Goal: Task Accomplishment & Management: Complete application form

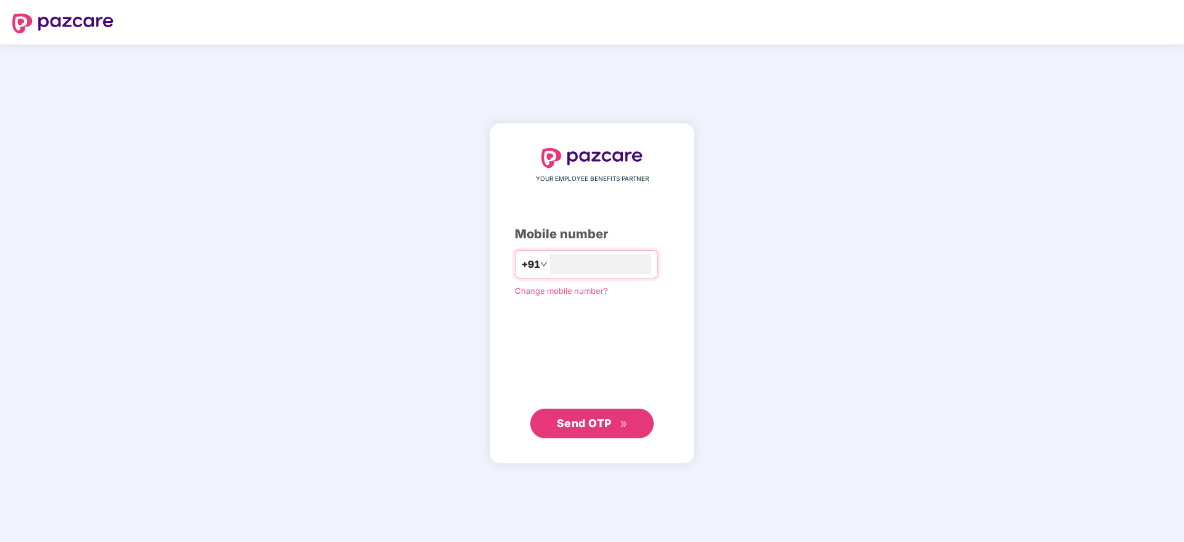
type input "**********"
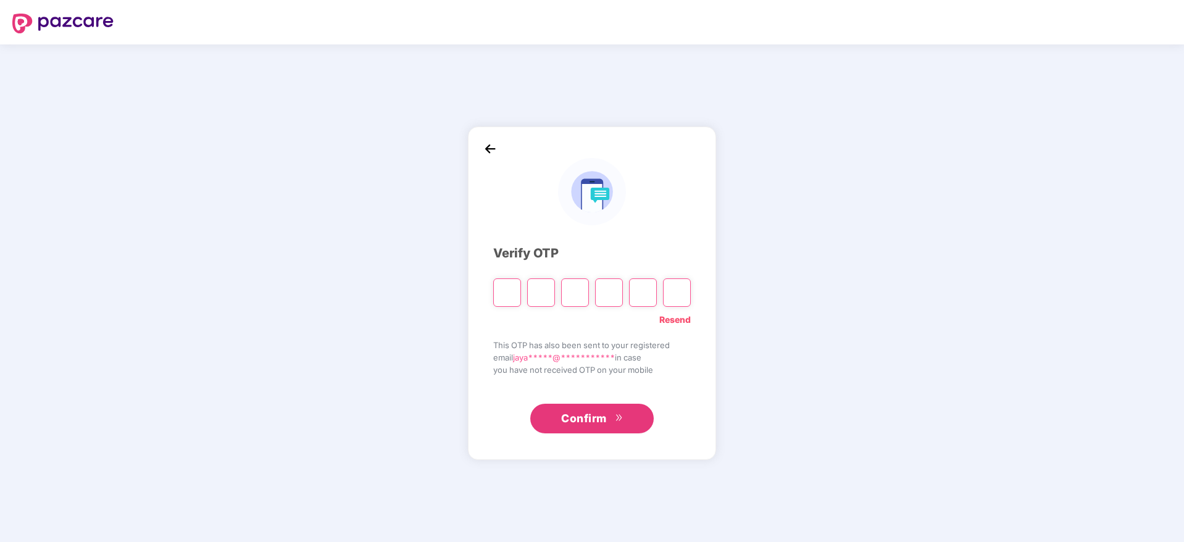
paste input "*"
type input "*"
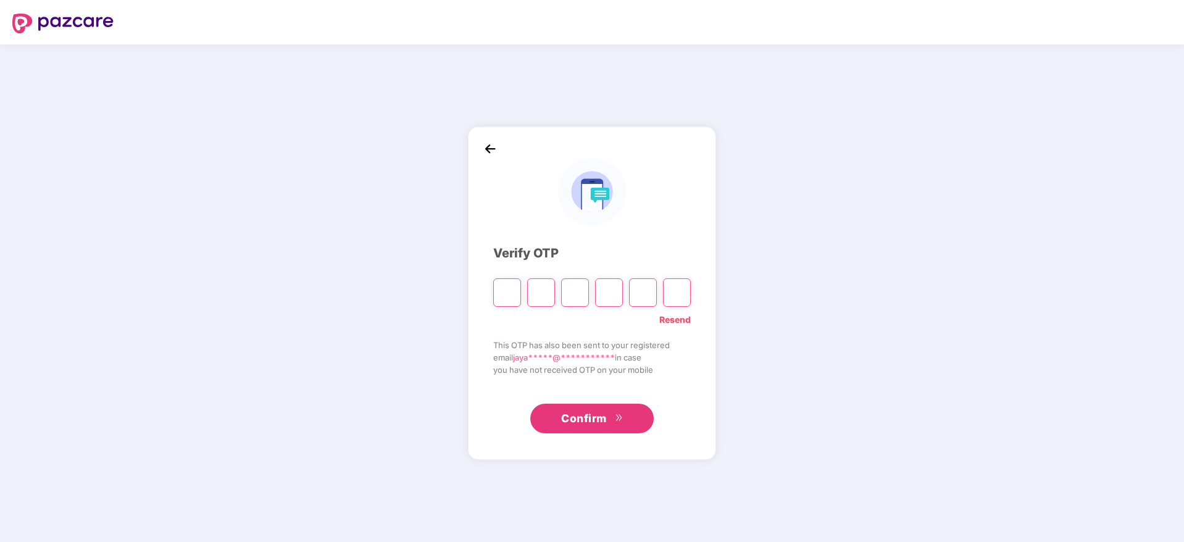
type input "*"
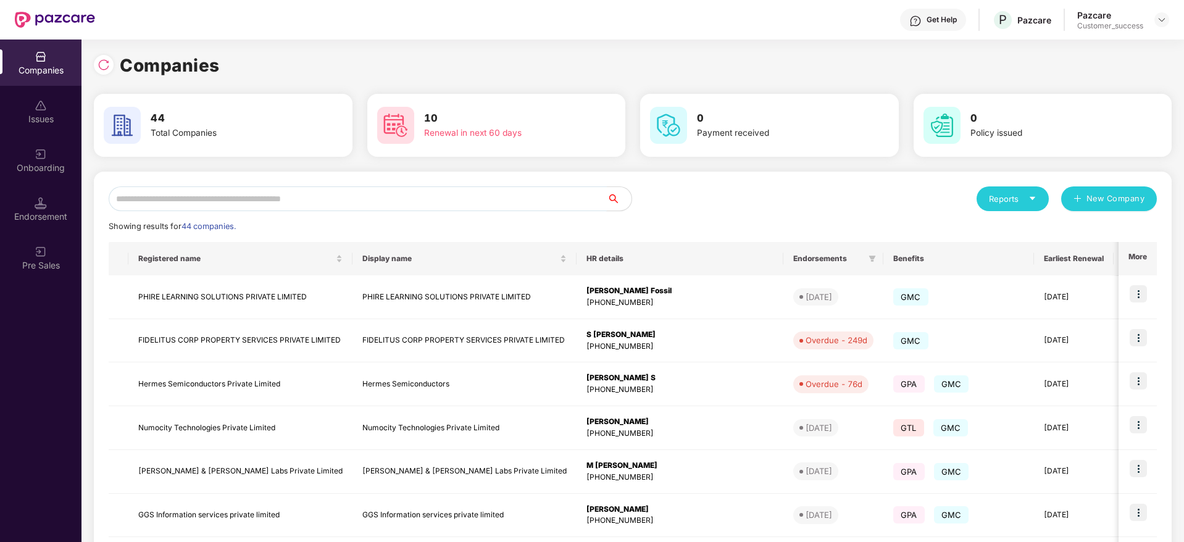
click at [510, 203] on input "text" at bounding box center [358, 198] width 498 height 25
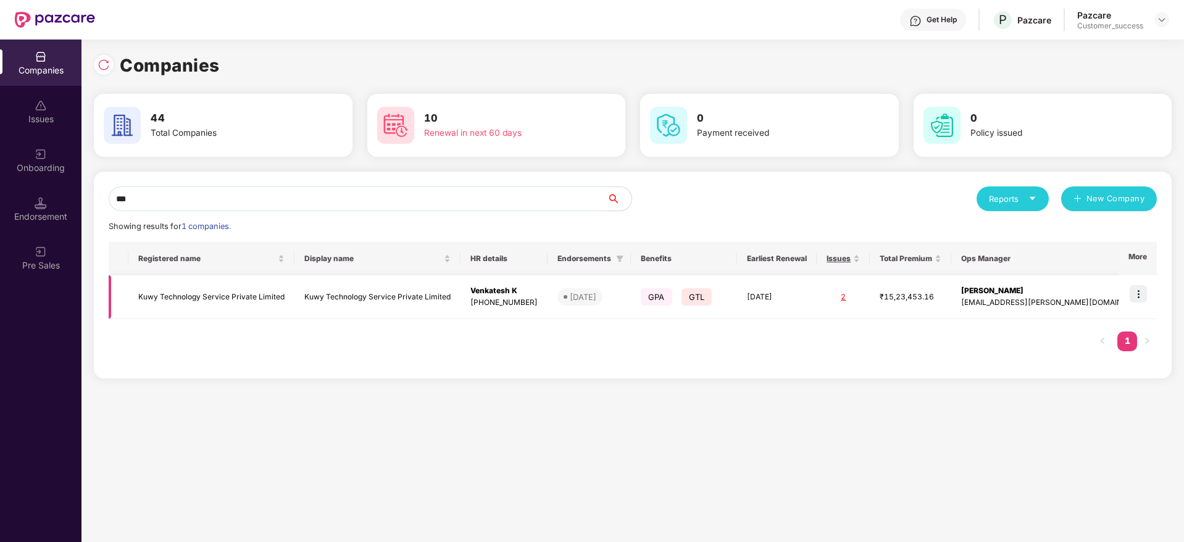
type input "***"
click at [1137, 290] on img at bounding box center [1138, 293] width 17 height 17
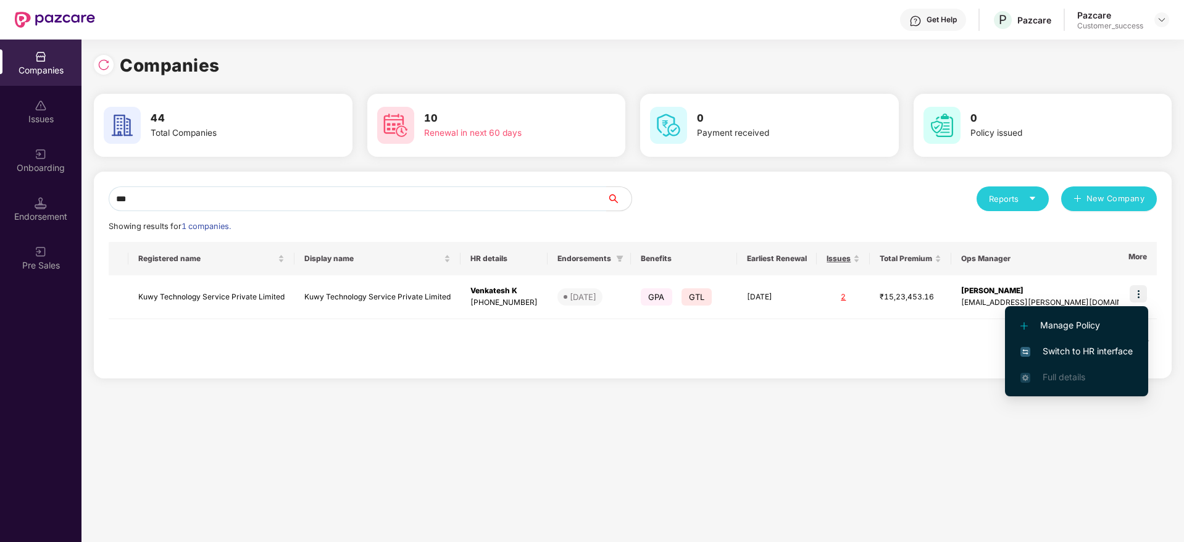
click at [1110, 347] on span "Switch to HR interface" at bounding box center [1076, 351] width 112 height 14
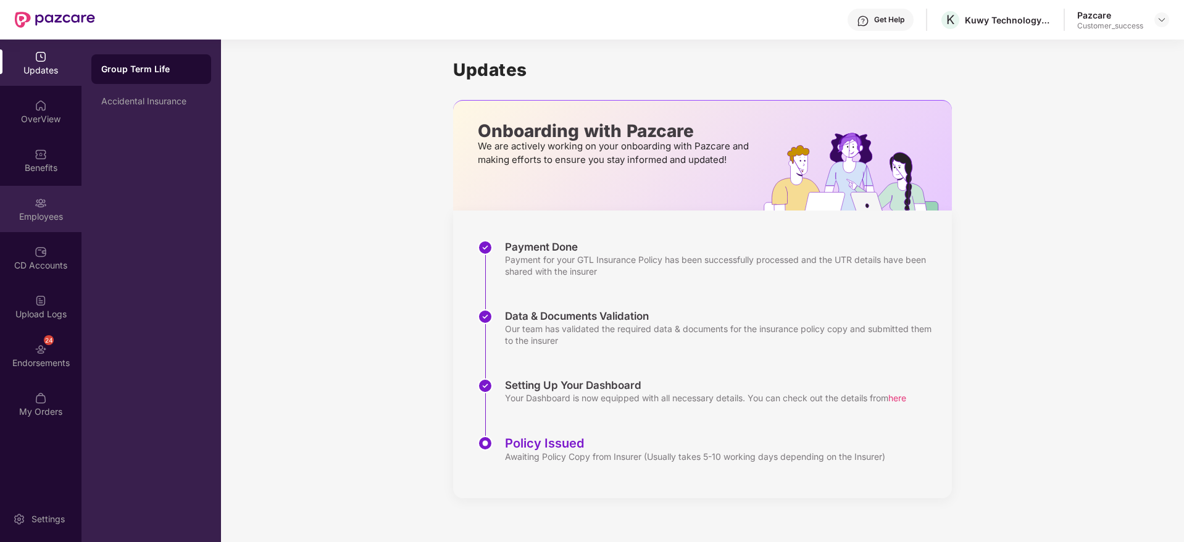
click at [40, 222] on div "Employees" at bounding box center [40, 217] width 81 height 12
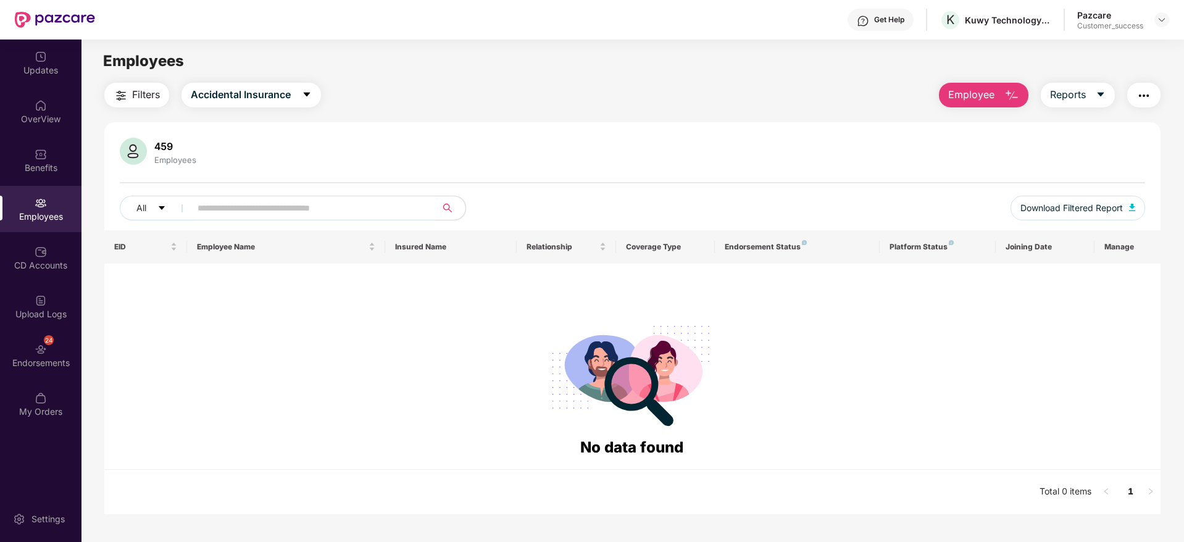
click at [960, 94] on span "Employee" at bounding box center [971, 94] width 46 height 15
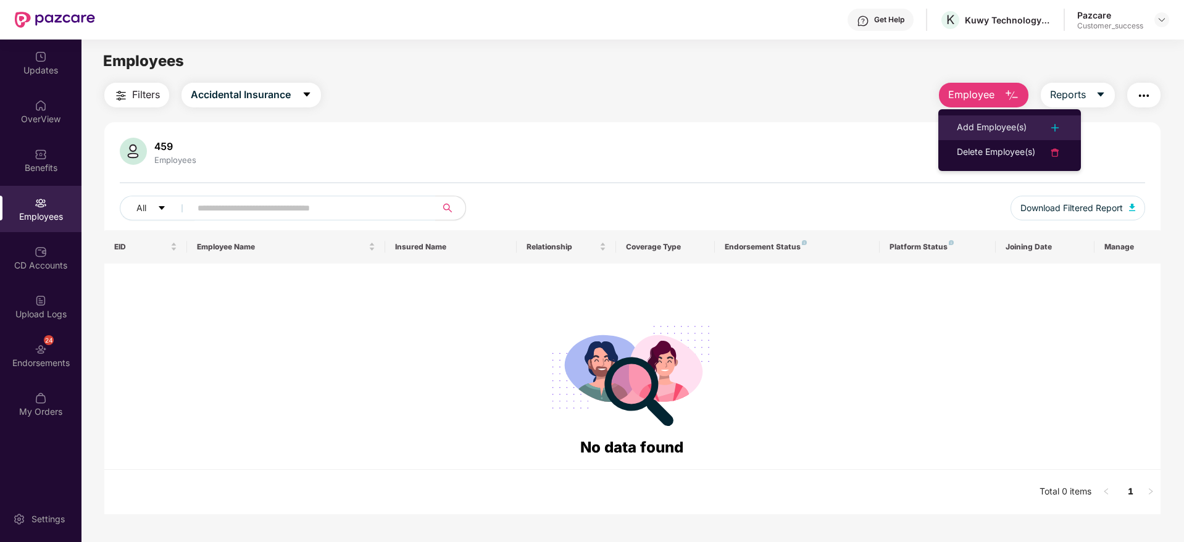
click at [970, 115] on li "Add Employee(s)" at bounding box center [1009, 127] width 143 height 25
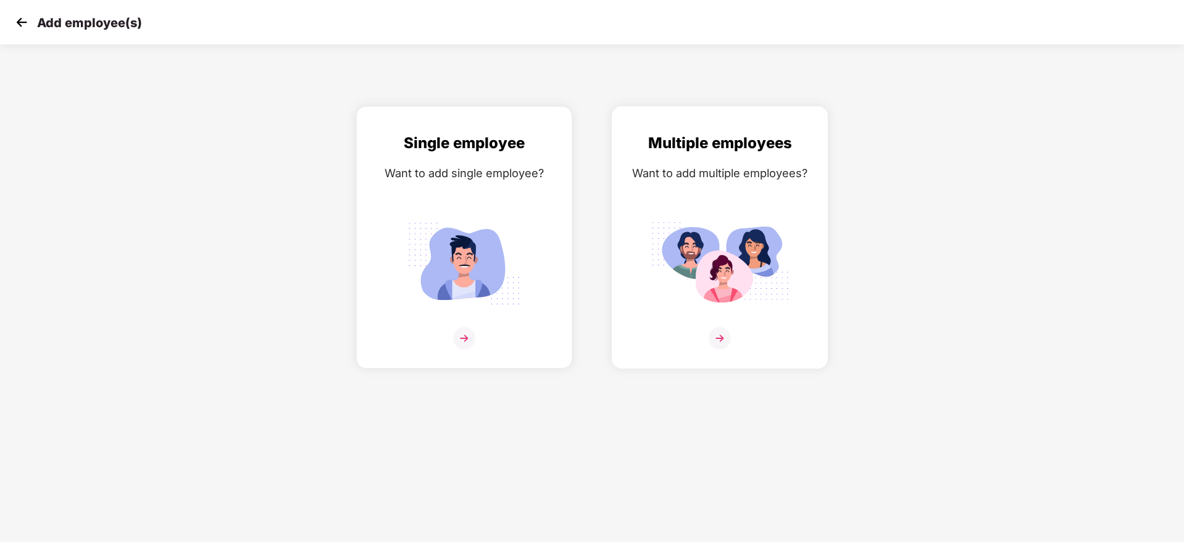
click at [758, 246] on img at bounding box center [720, 263] width 138 height 96
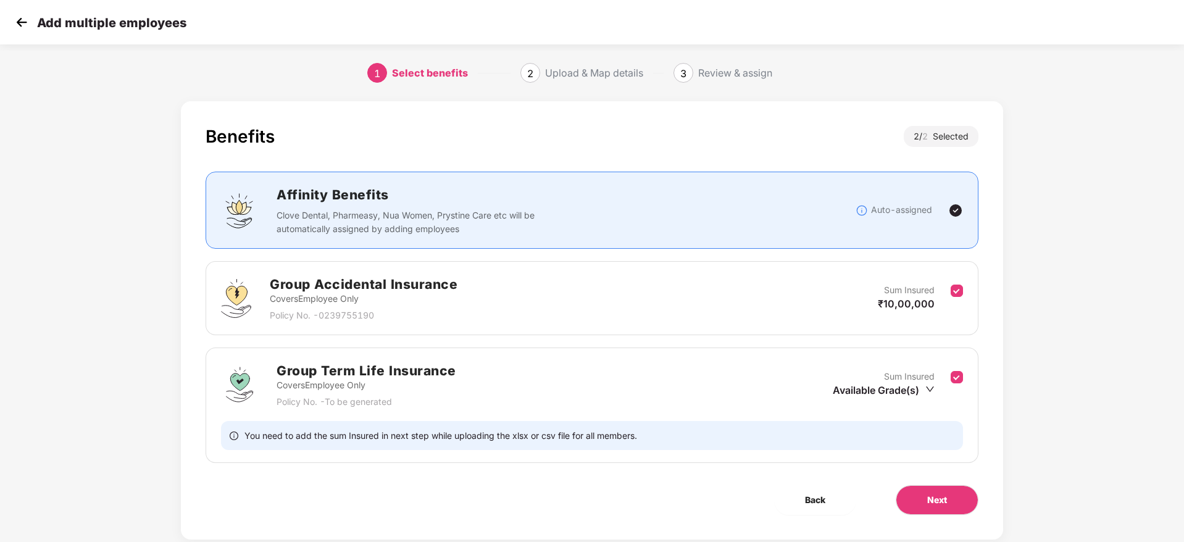
scroll to position [28, 0]
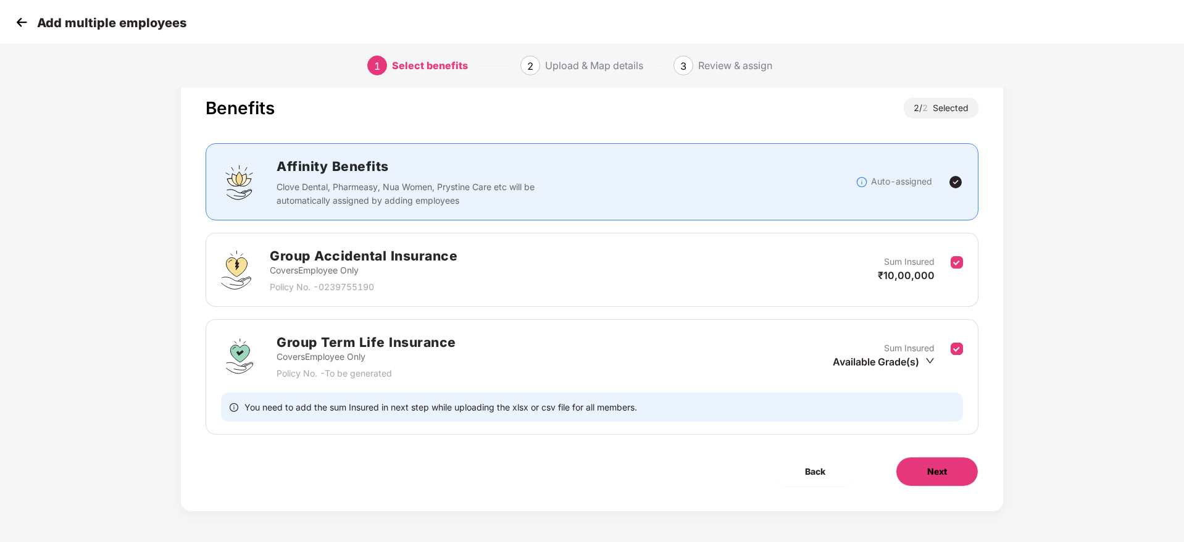
click at [936, 465] on span "Next" at bounding box center [937, 472] width 20 height 14
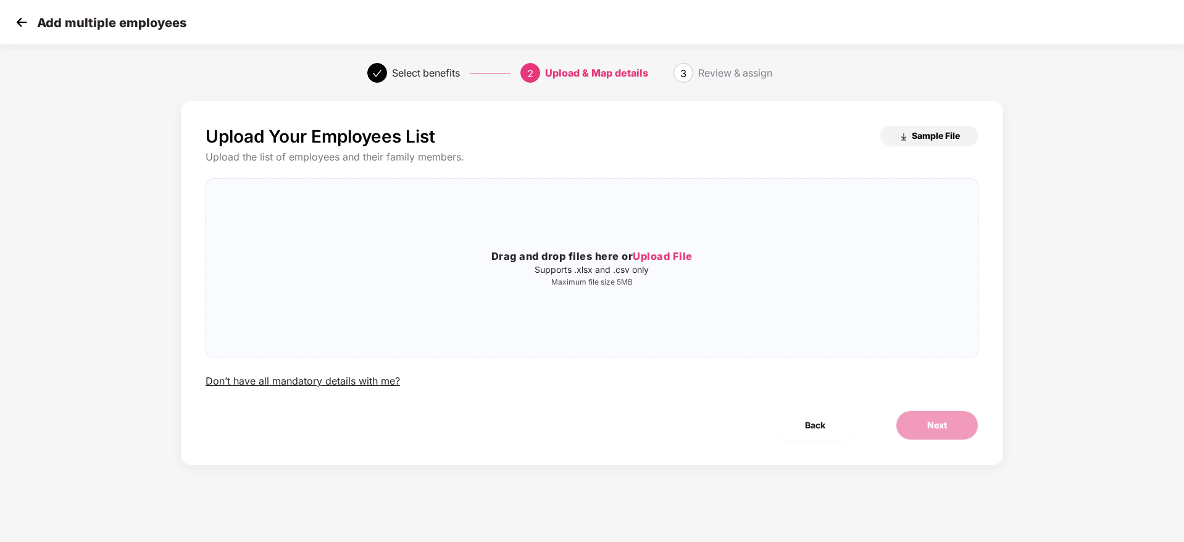
click at [940, 138] on span "Sample File" at bounding box center [936, 136] width 48 height 12
click at [643, 219] on div "Drag and drop files here or Upload File Supports .xlsx and .csv only Maximum fi…" at bounding box center [592, 268] width 772 height 158
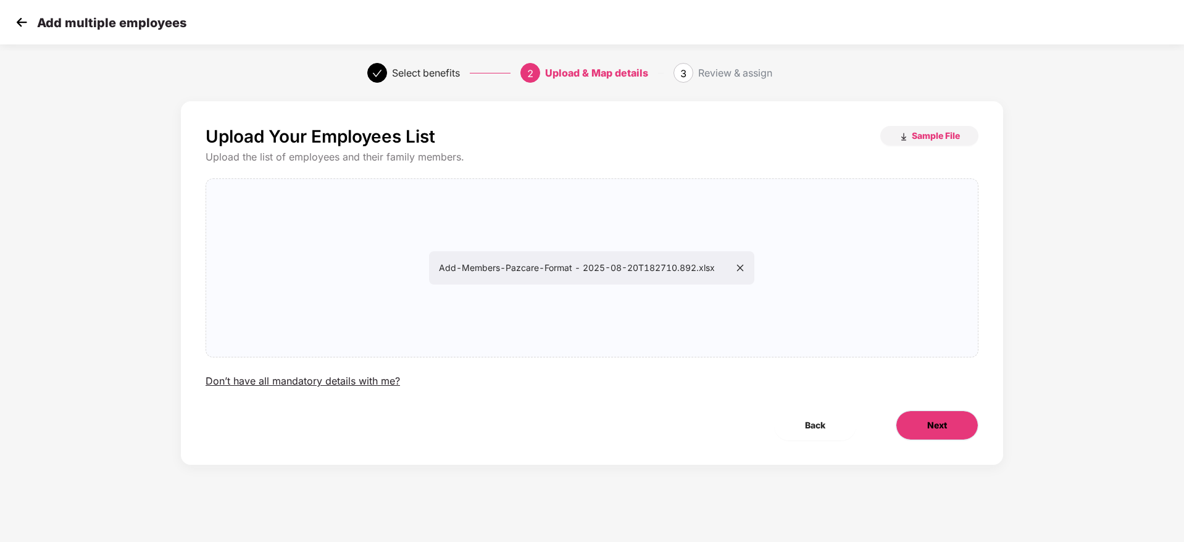
click at [936, 416] on button "Next" at bounding box center [937, 426] width 83 height 30
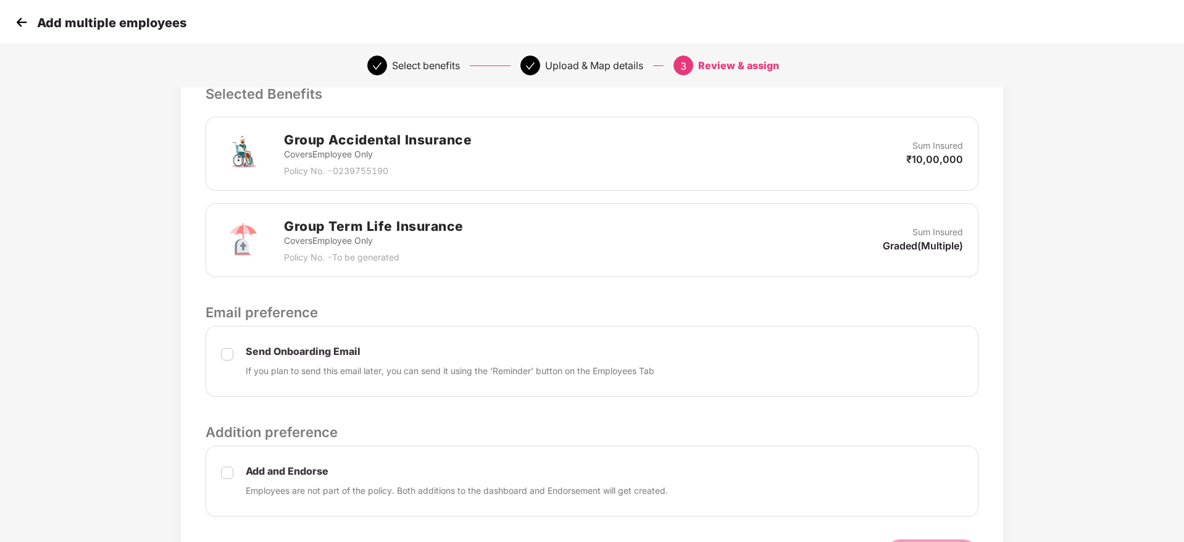
scroll to position [352, 0]
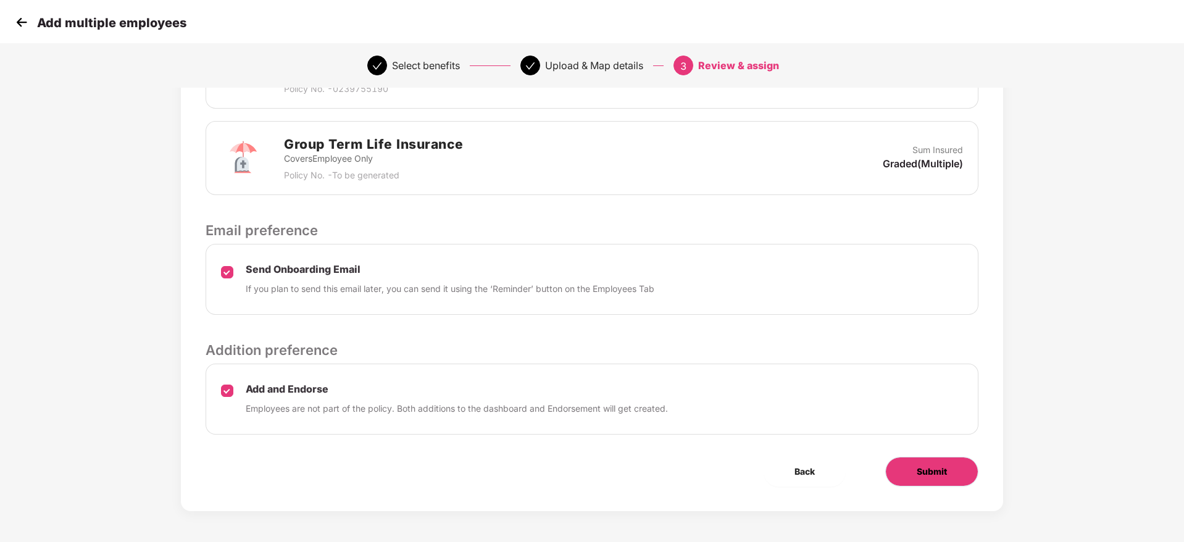
click at [938, 473] on span "Submit" at bounding box center [932, 472] width 30 height 14
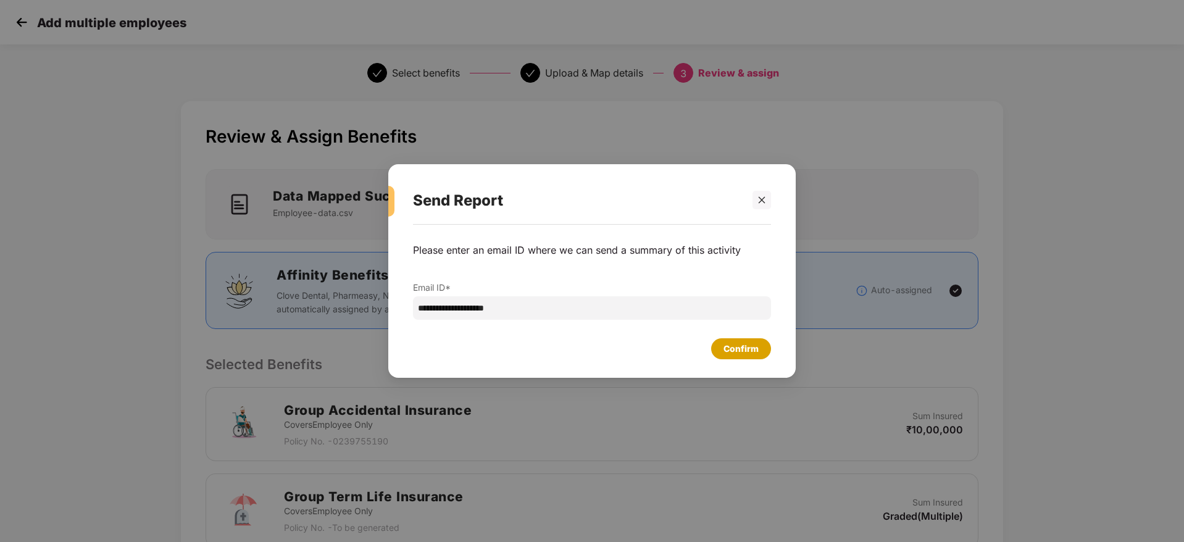
click at [742, 347] on div "Confirm" at bounding box center [740, 349] width 35 height 14
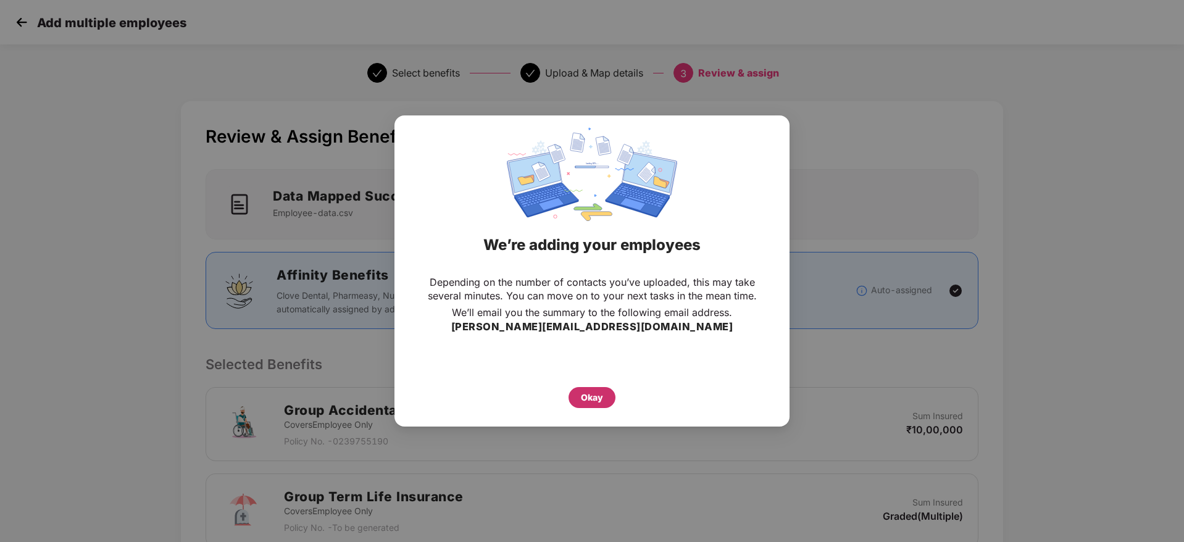
click at [599, 397] on div "Okay" at bounding box center [592, 398] width 22 height 14
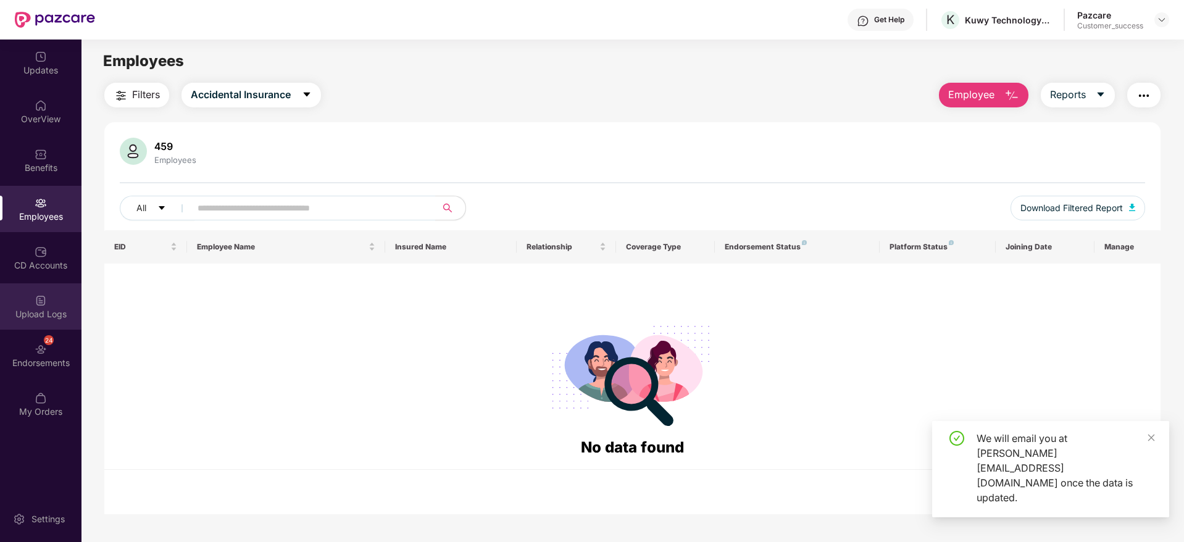
click at [30, 299] on div "Upload Logs" at bounding box center [40, 306] width 81 height 46
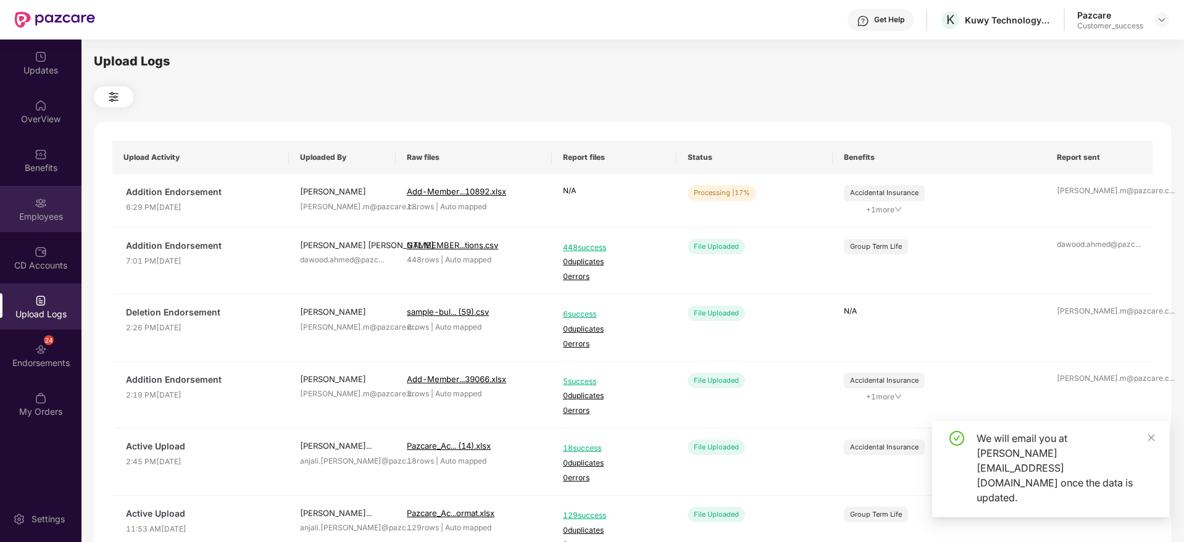
click at [48, 215] on div "Employees" at bounding box center [40, 217] width 81 height 12
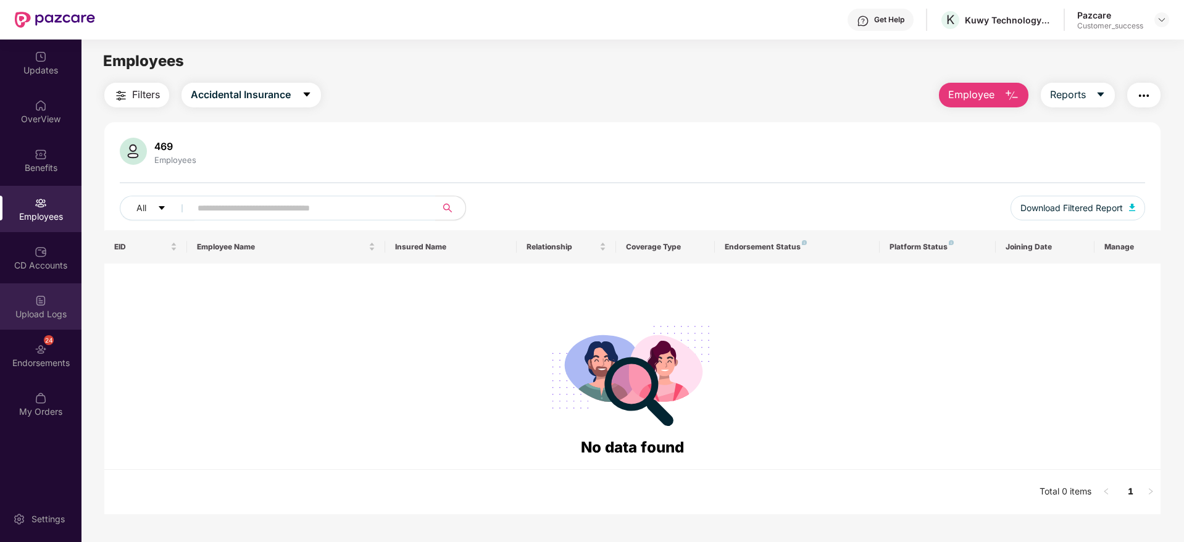
click at [50, 306] on div "Upload Logs" at bounding box center [40, 306] width 81 height 46
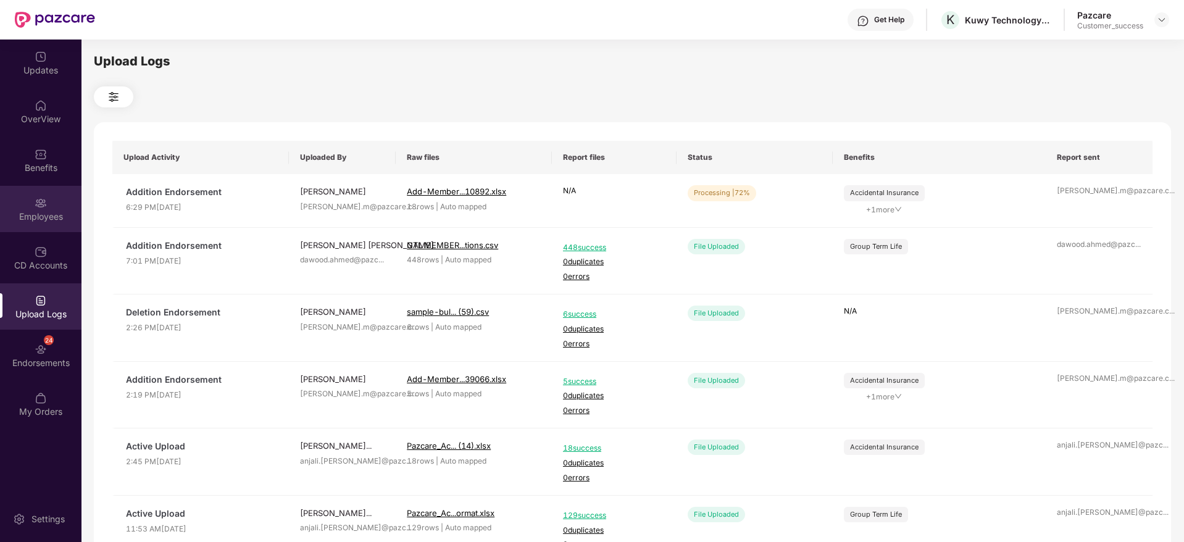
click at [44, 211] on div "Employees" at bounding box center [40, 217] width 81 height 12
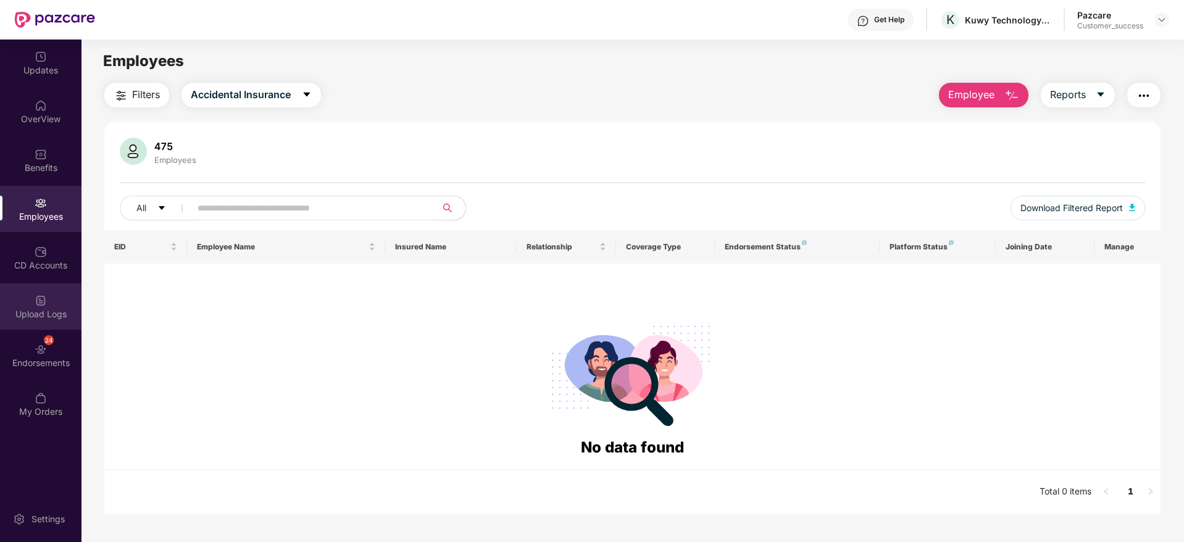
click at [54, 315] on div "Upload Logs" at bounding box center [40, 314] width 81 height 12
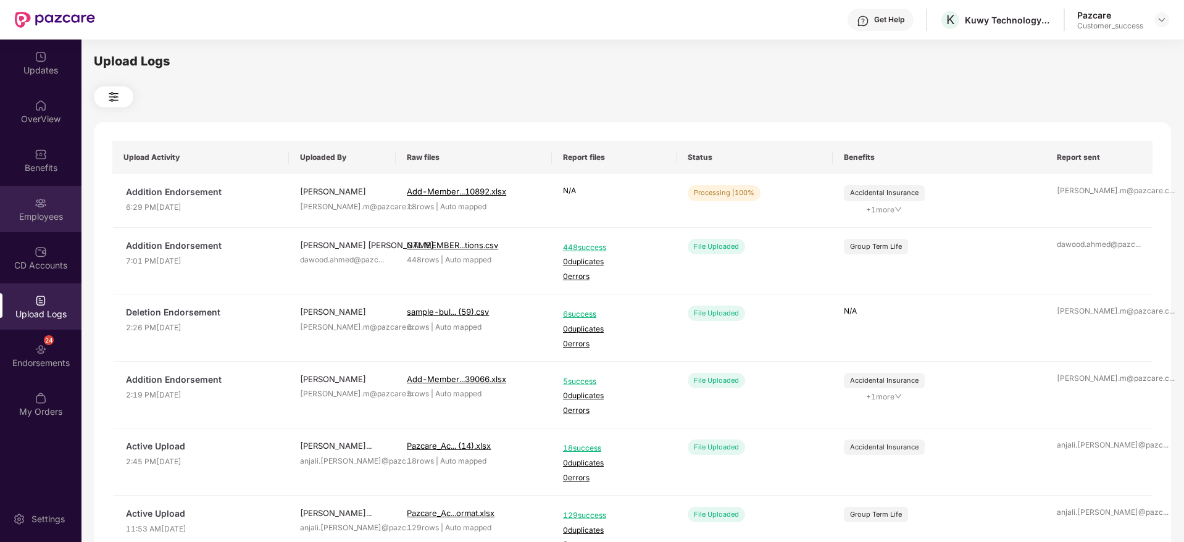
click at [33, 217] on div "Employees" at bounding box center [40, 217] width 81 height 12
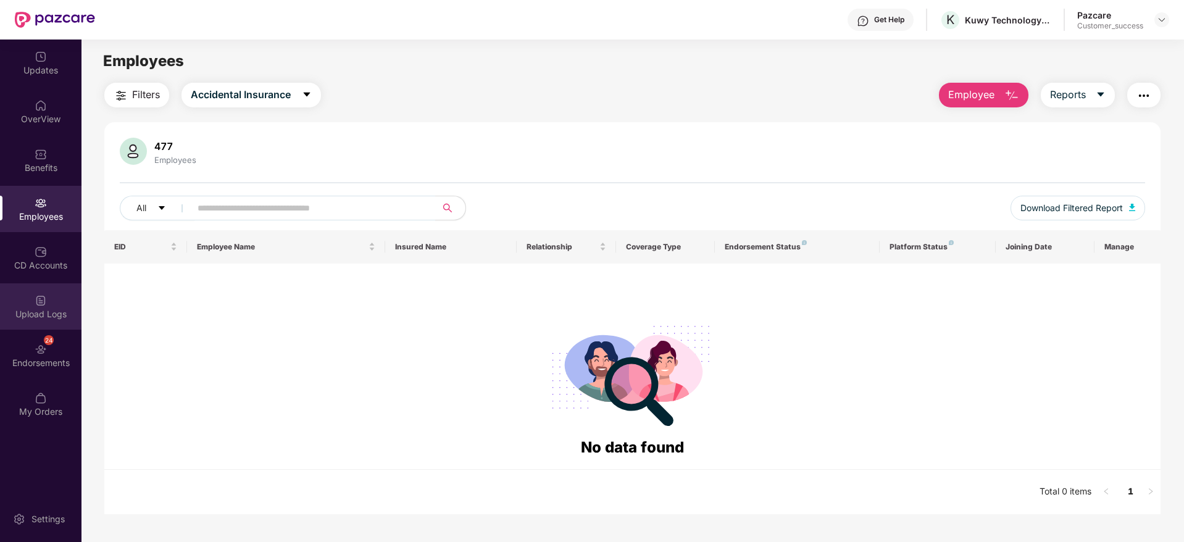
click at [43, 293] on div at bounding box center [41, 299] width 12 height 12
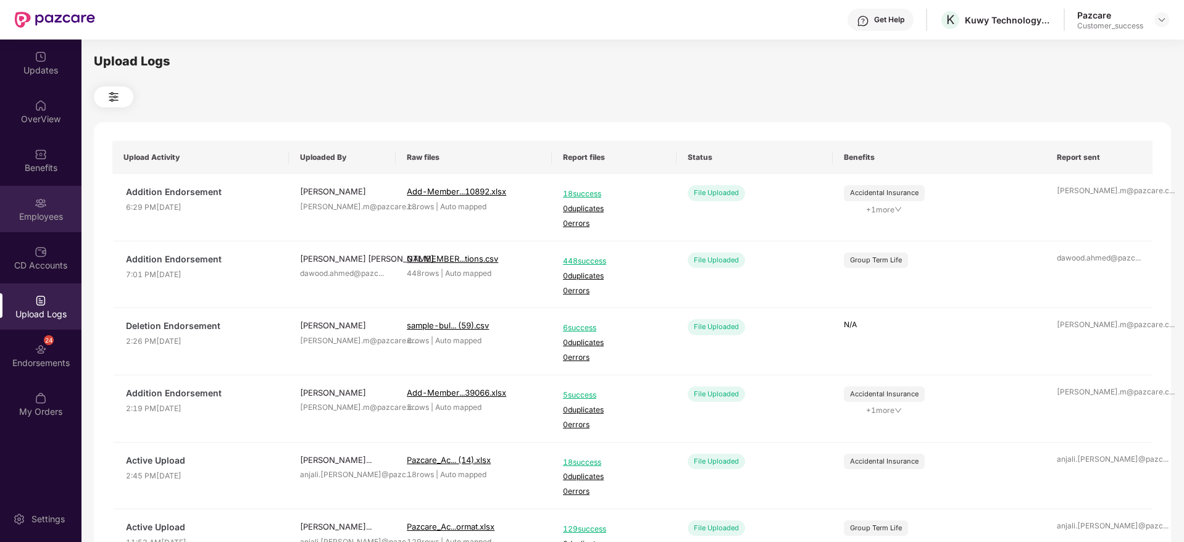
click at [53, 204] on div "Employees" at bounding box center [40, 209] width 81 height 46
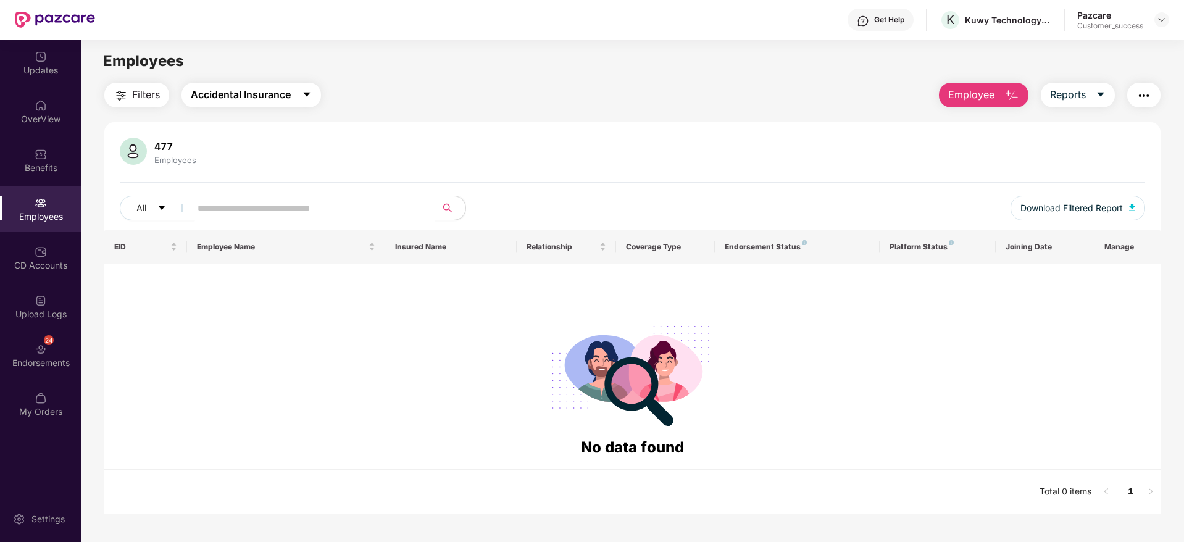
click at [273, 104] on button "Accidental Insurance" at bounding box center [251, 95] width 140 height 25
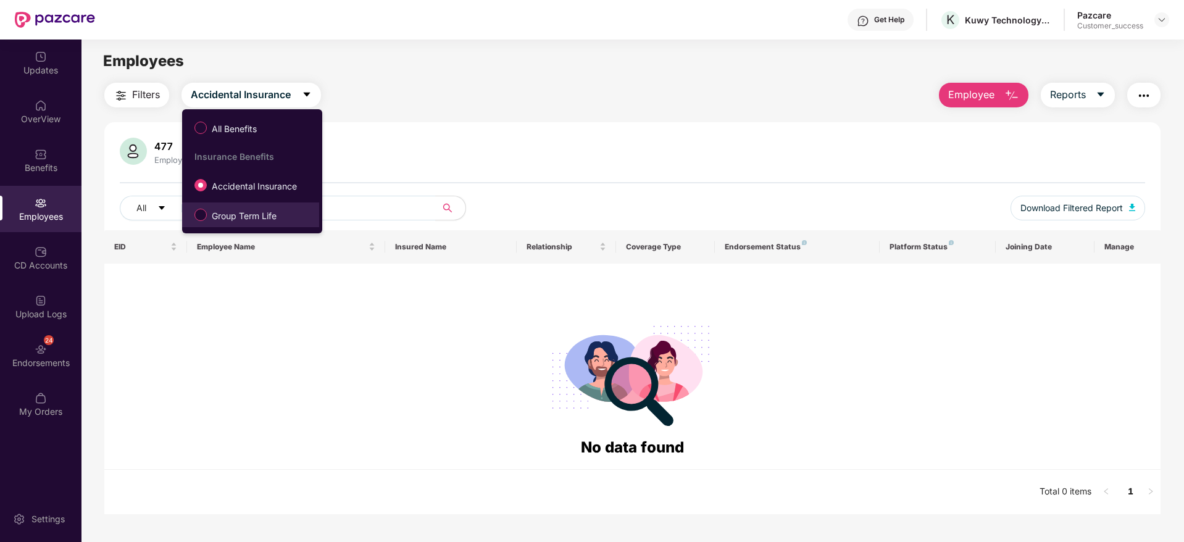
click at [272, 217] on span "Group Term Life" at bounding box center [244, 216] width 75 height 14
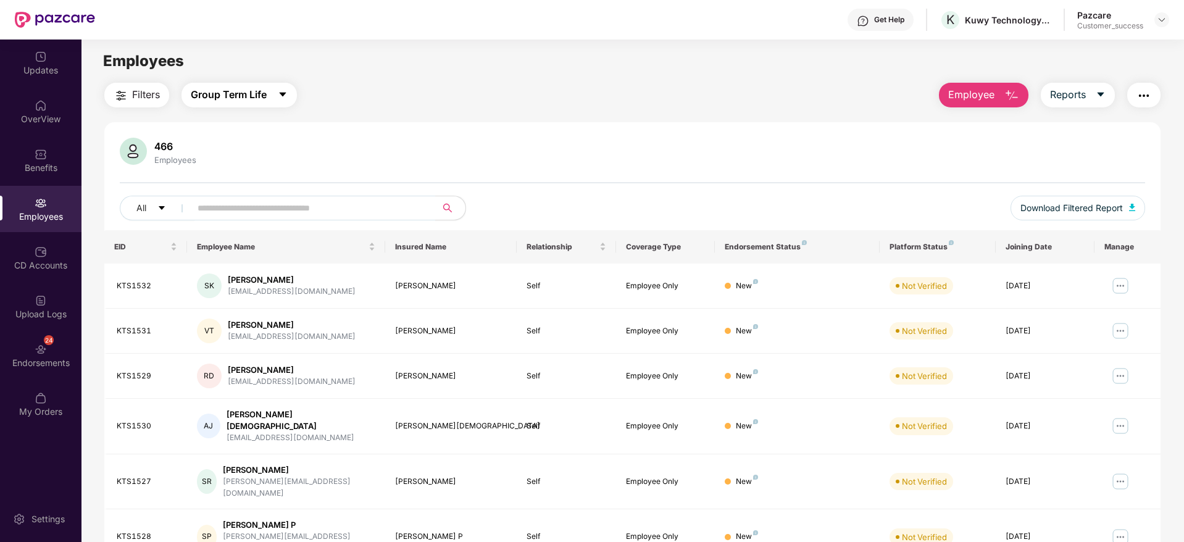
click at [247, 102] on span "Group Term Life" at bounding box center [229, 94] width 76 height 15
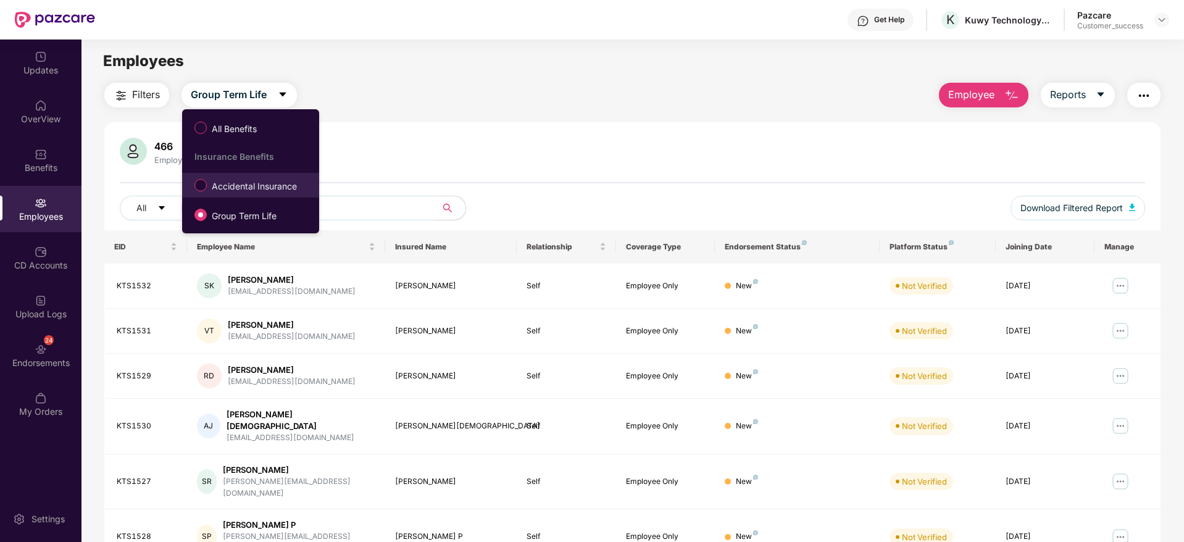
click at [255, 177] on label "Accidental Insurance" at bounding box center [248, 185] width 120 height 21
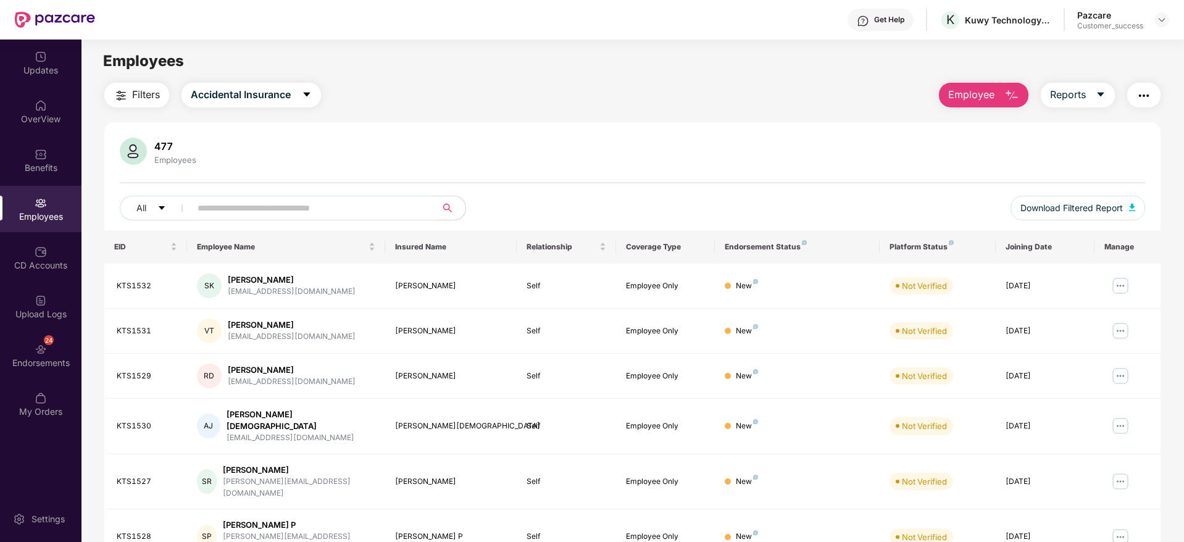
click at [997, 96] on button "Employee" at bounding box center [984, 95] width 90 height 25
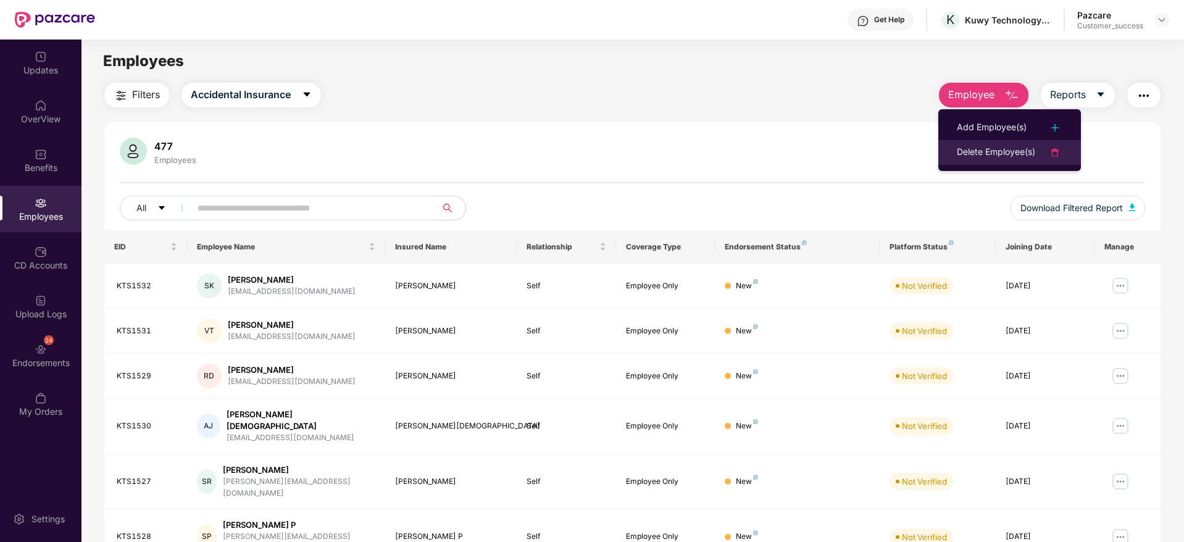
click at [998, 159] on div "Delete Employee(s)" at bounding box center [996, 152] width 78 height 15
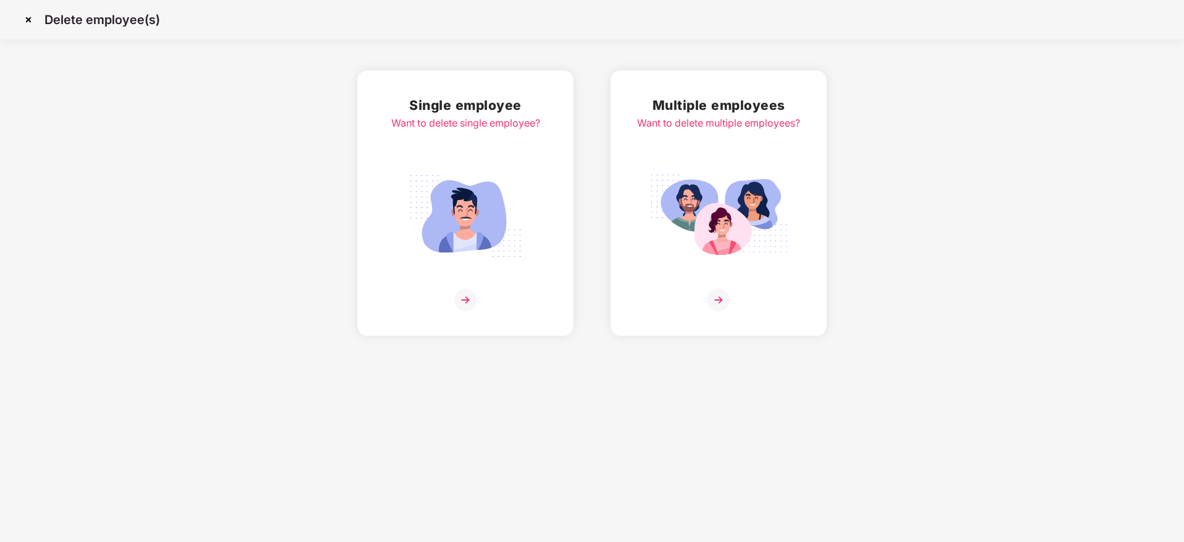
click at [731, 241] on img at bounding box center [718, 216] width 138 height 96
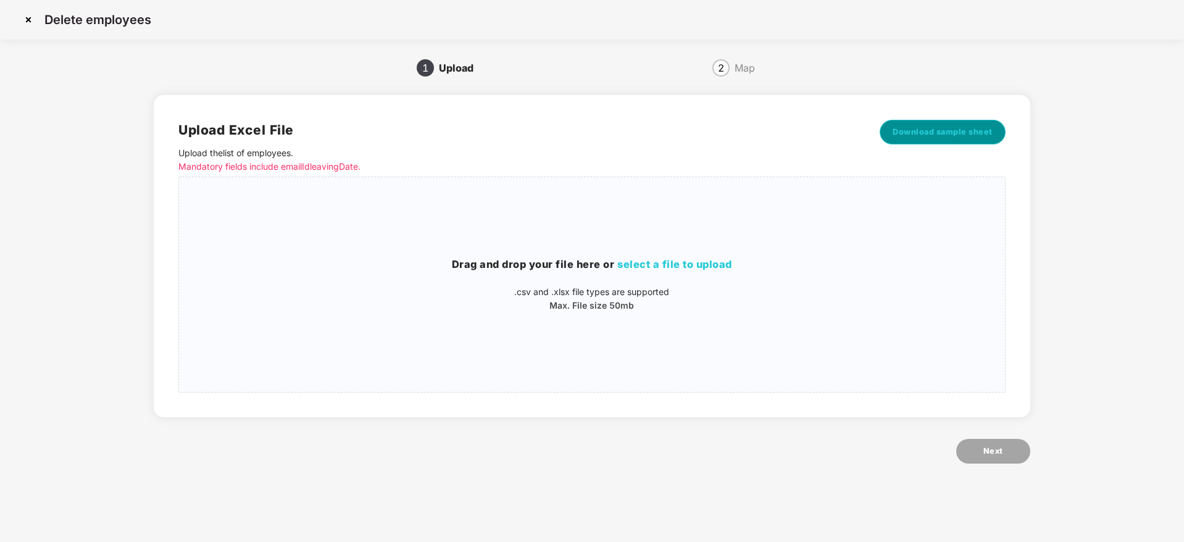
click at [934, 122] on button "Download sample sheet" at bounding box center [943, 132] width 126 height 25
click at [648, 294] on p ".csv and .xlsx file types are supported" at bounding box center [591, 292] width 825 height 14
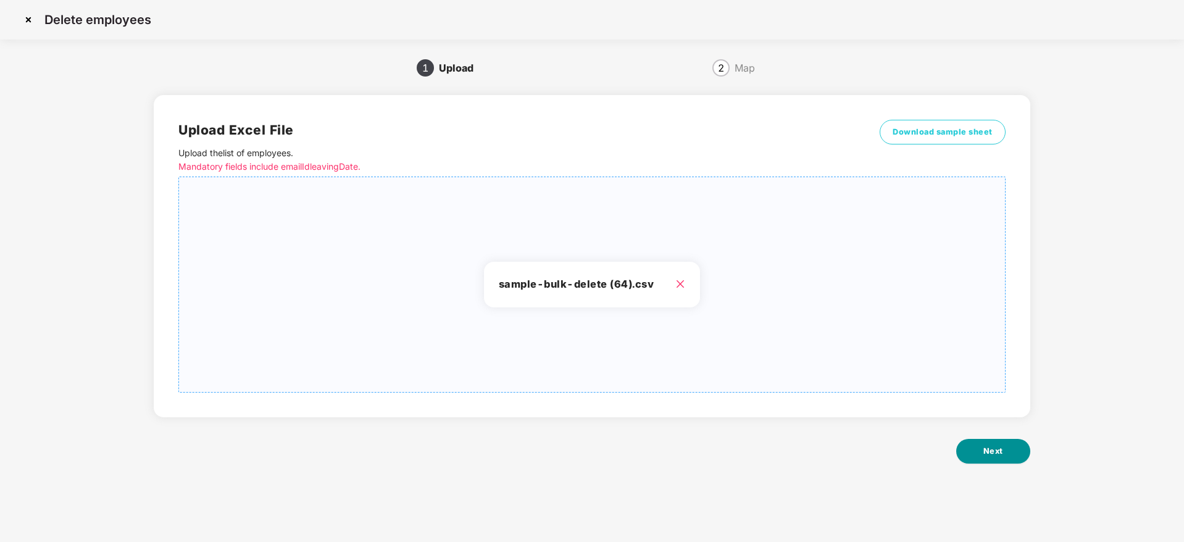
click at [990, 444] on button "Next" at bounding box center [993, 451] width 74 height 25
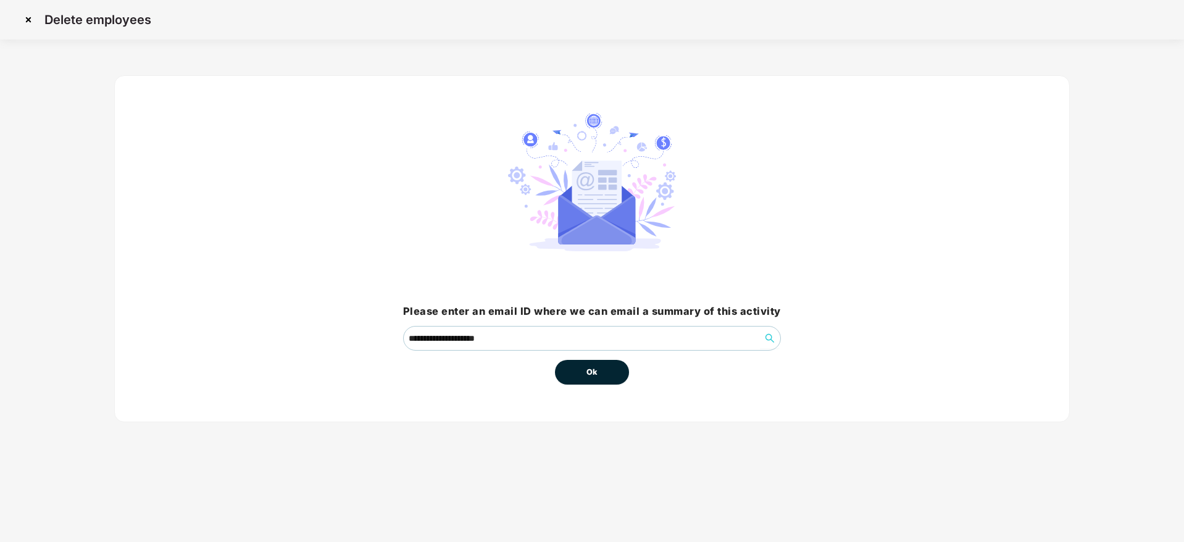
click at [591, 367] on span "Ok" at bounding box center [591, 372] width 11 height 12
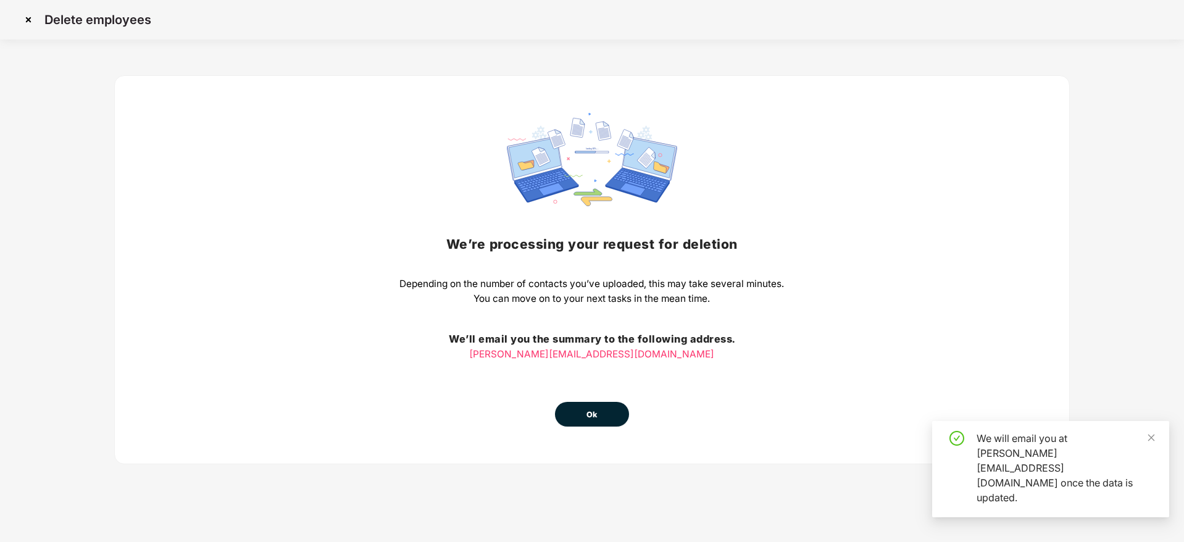
click at [591, 409] on span "Ok" at bounding box center [591, 415] width 11 height 12
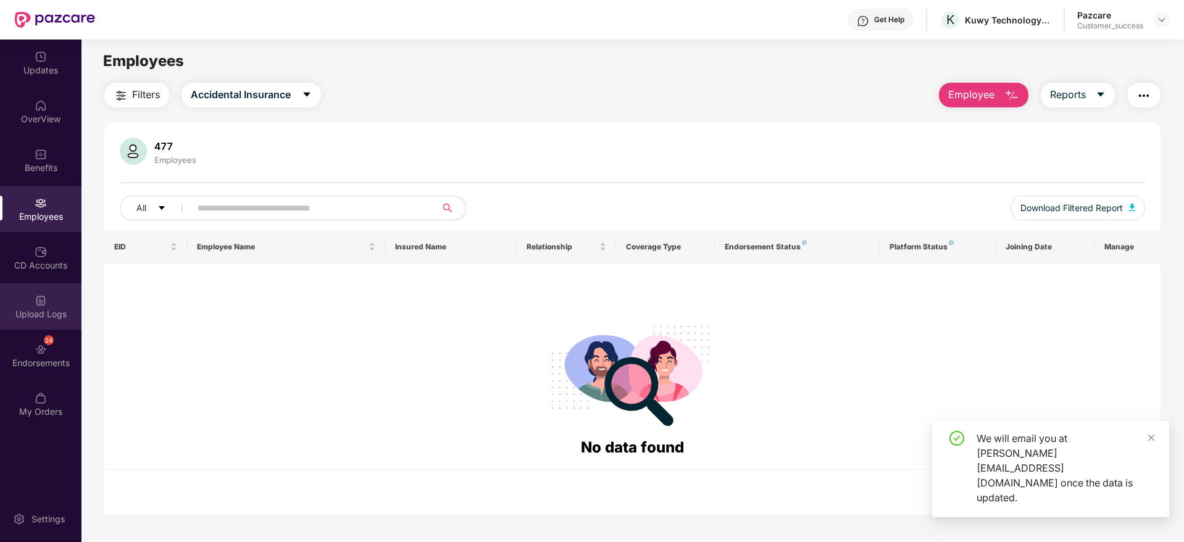
click at [48, 294] on div "Upload Logs" at bounding box center [40, 306] width 81 height 46
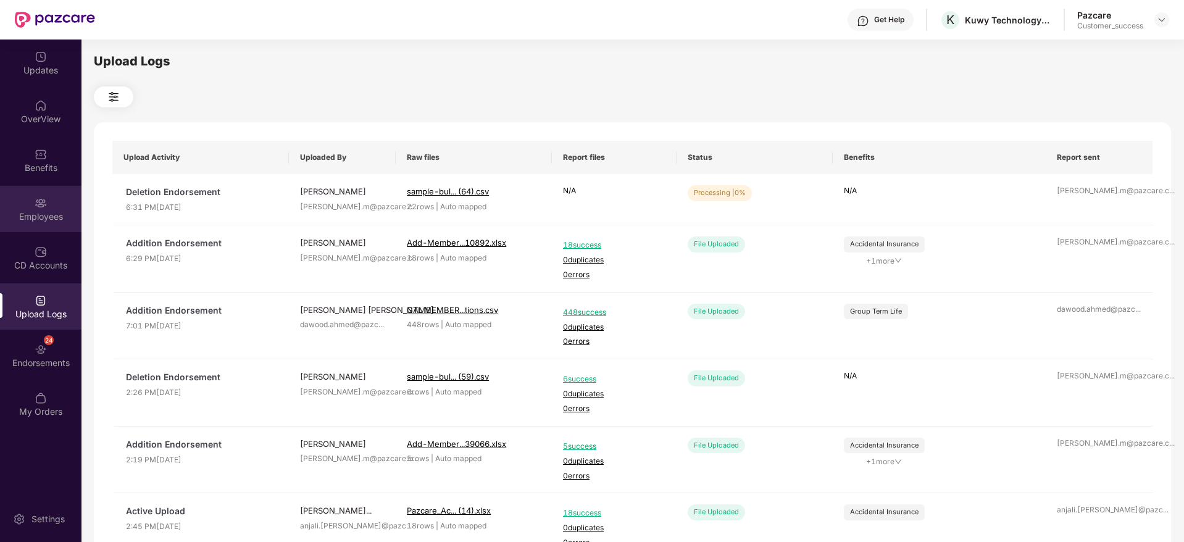
click at [49, 207] on div "Employees" at bounding box center [40, 209] width 81 height 46
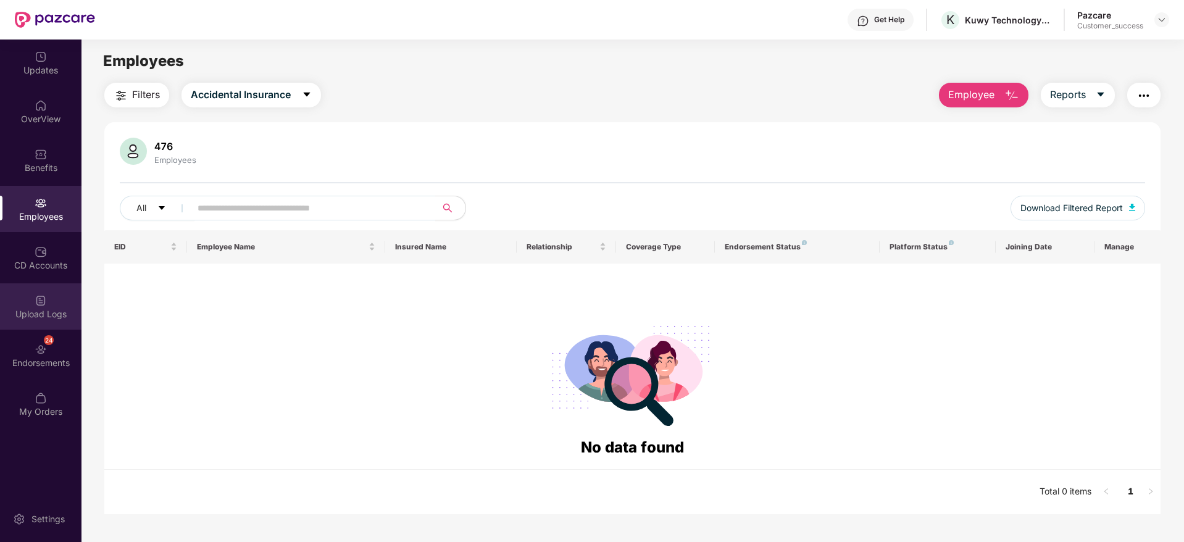
click at [44, 315] on div "Upload Logs" at bounding box center [40, 314] width 81 height 12
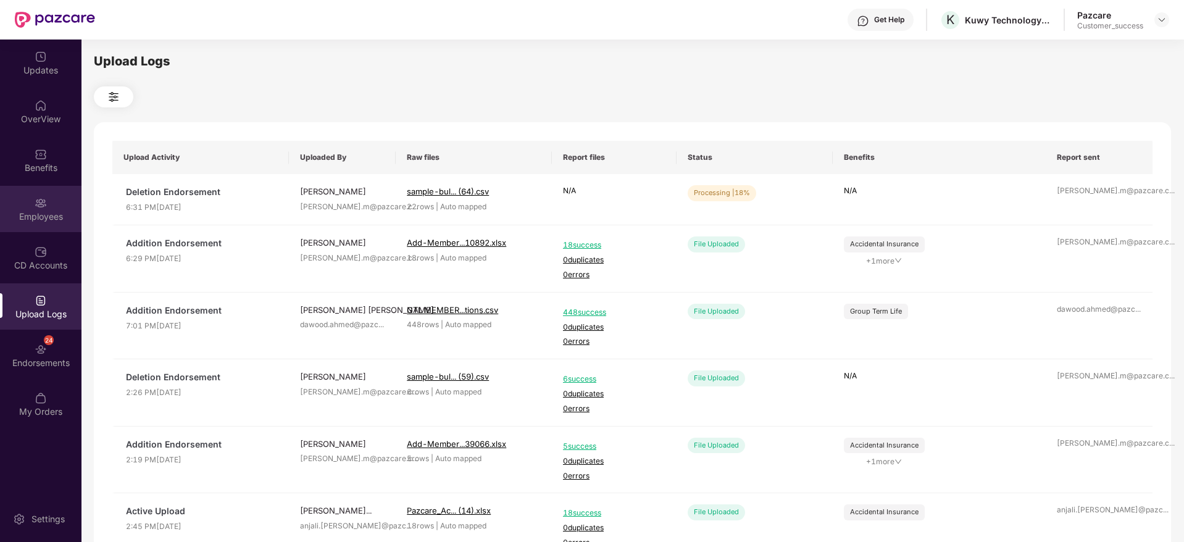
click at [47, 208] on div "Employees" at bounding box center [40, 209] width 81 height 46
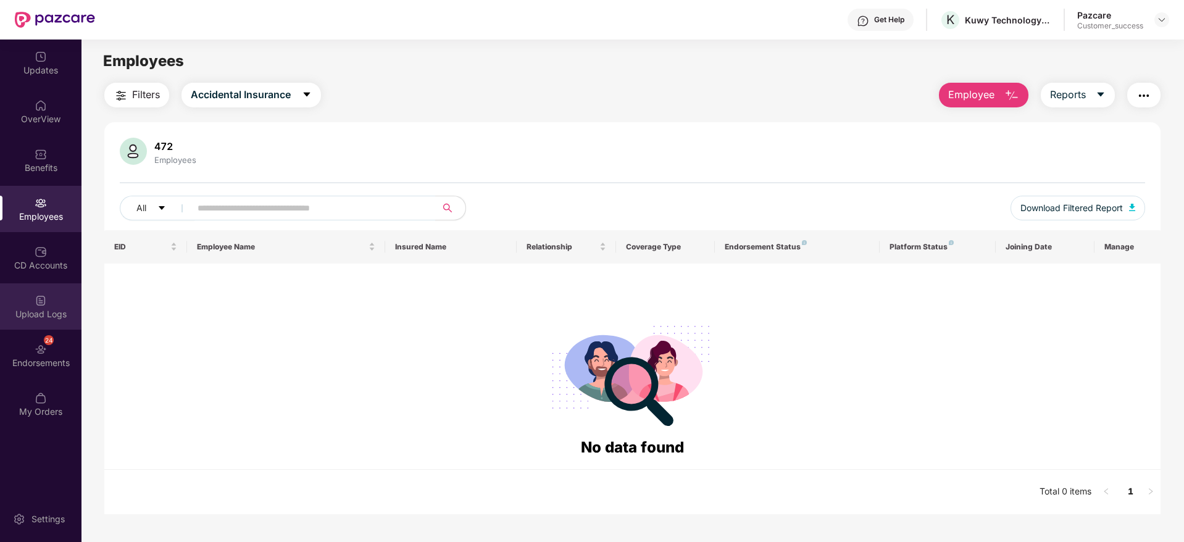
click at [57, 309] on div "Upload Logs" at bounding box center [40, 314] width 81 height 12
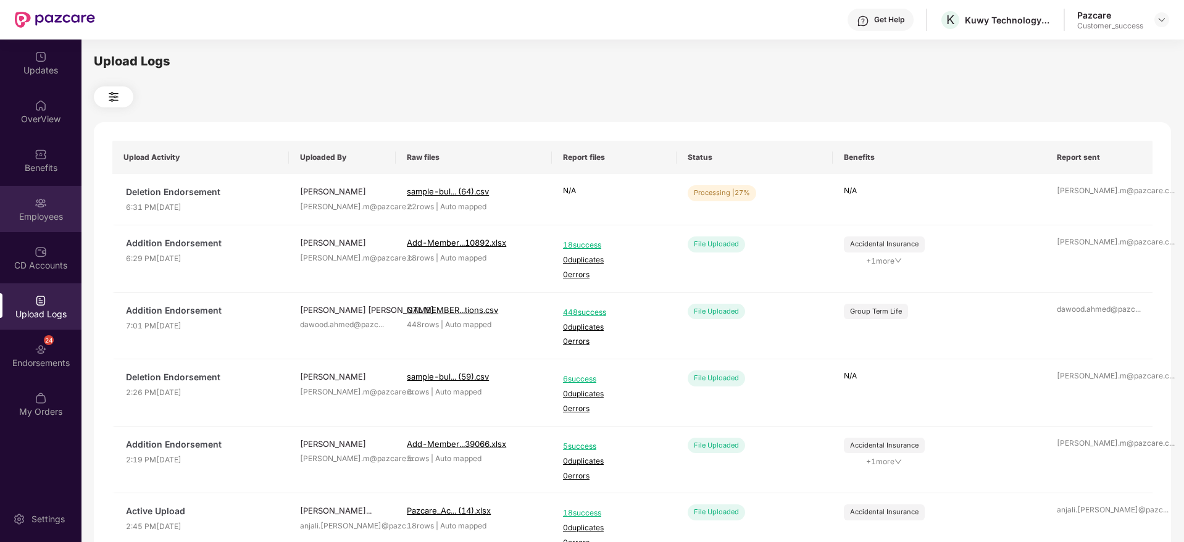
click at [57, 202] on div "Employees" at bounding box center [40, 209] width 81 height 46
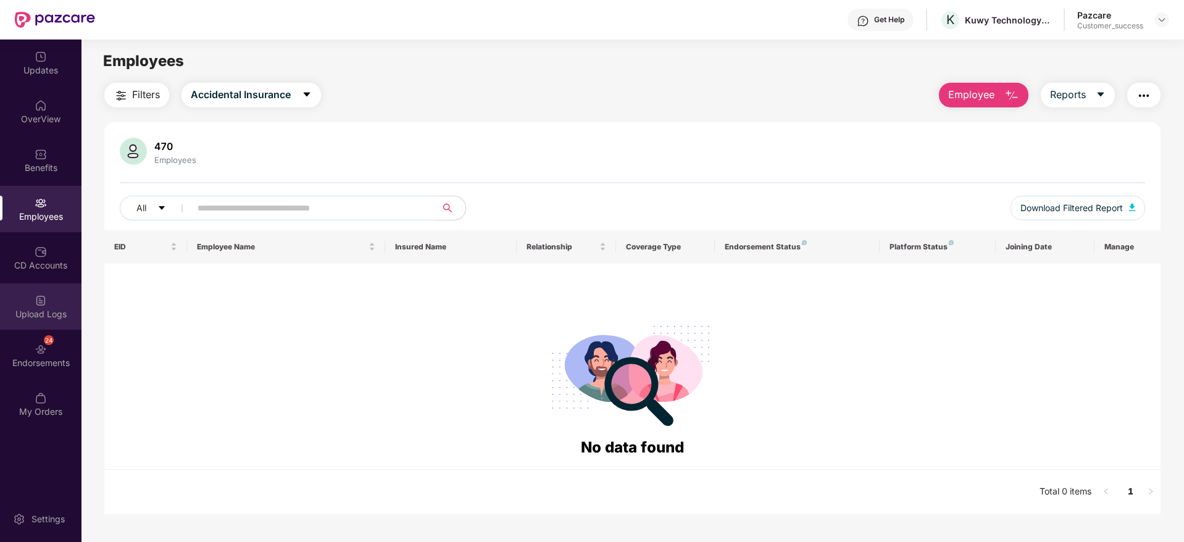
click at [51, 302] on div "Upload Logs" at bounding box center [40, 306] width 81 height 46
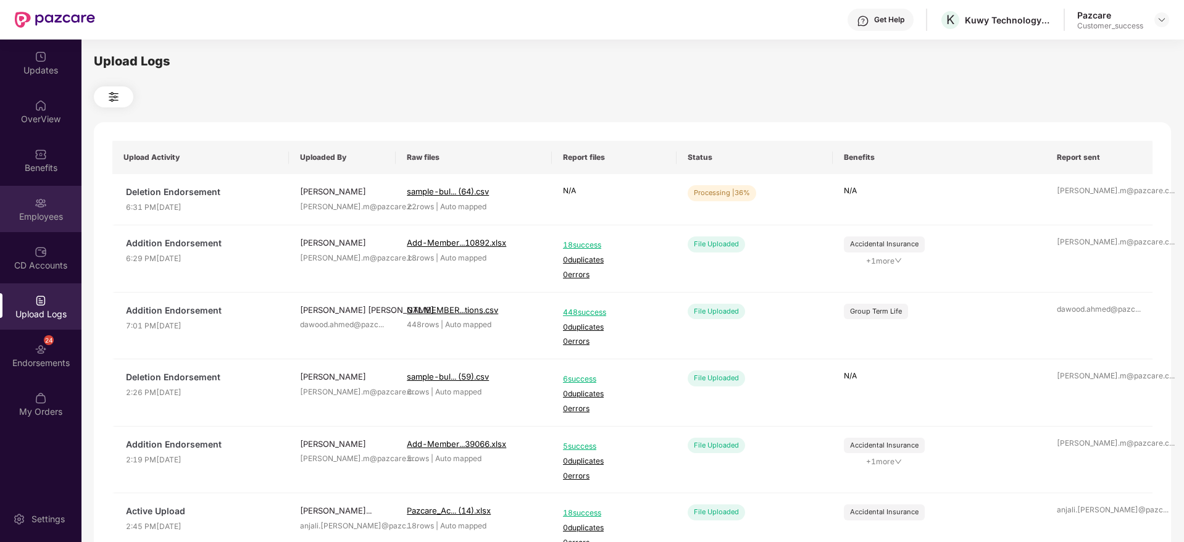
click at [45, 211] on div "Employees" at bounding box center [40, 217] width 81 height 12
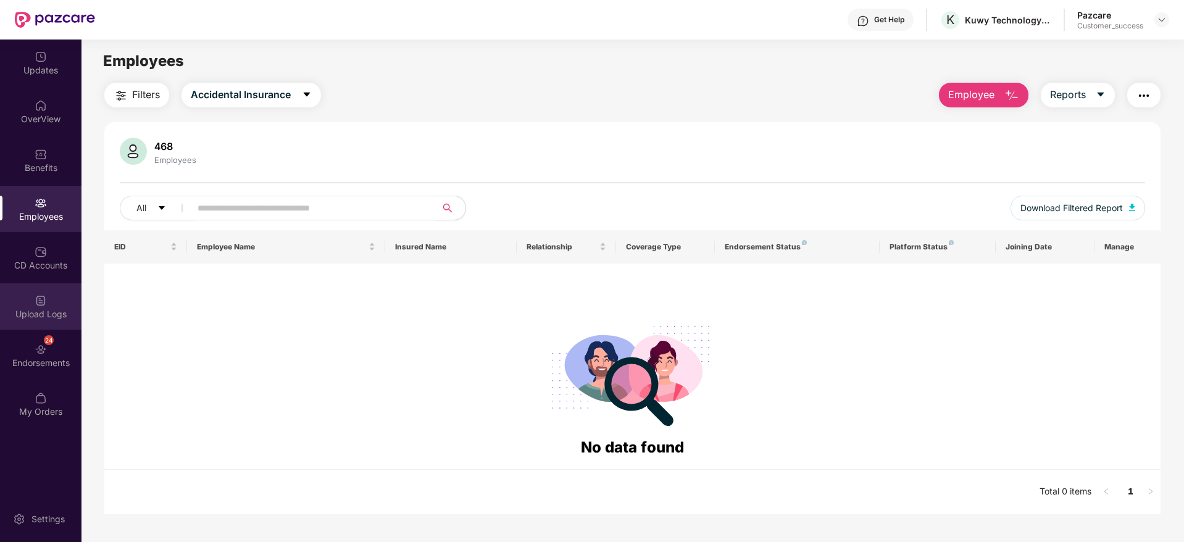
click at [54, 287] on div "Upload Logs" at bounding box center [40, 306] width 81 height 46
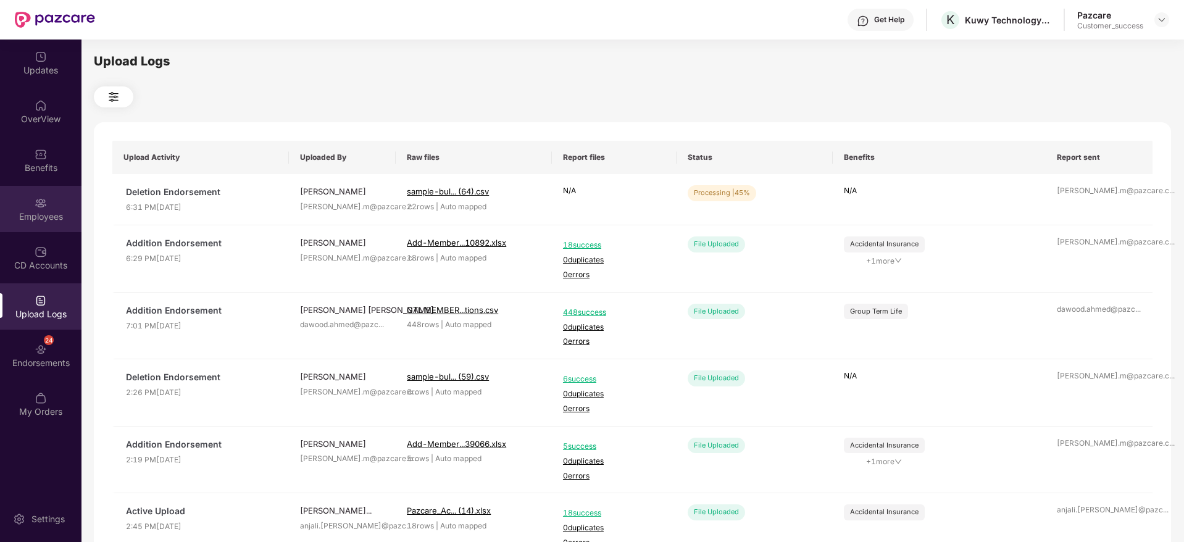
click at [54, 189] on div "Employees" at bounding box center [40, 209] width 81 height 46
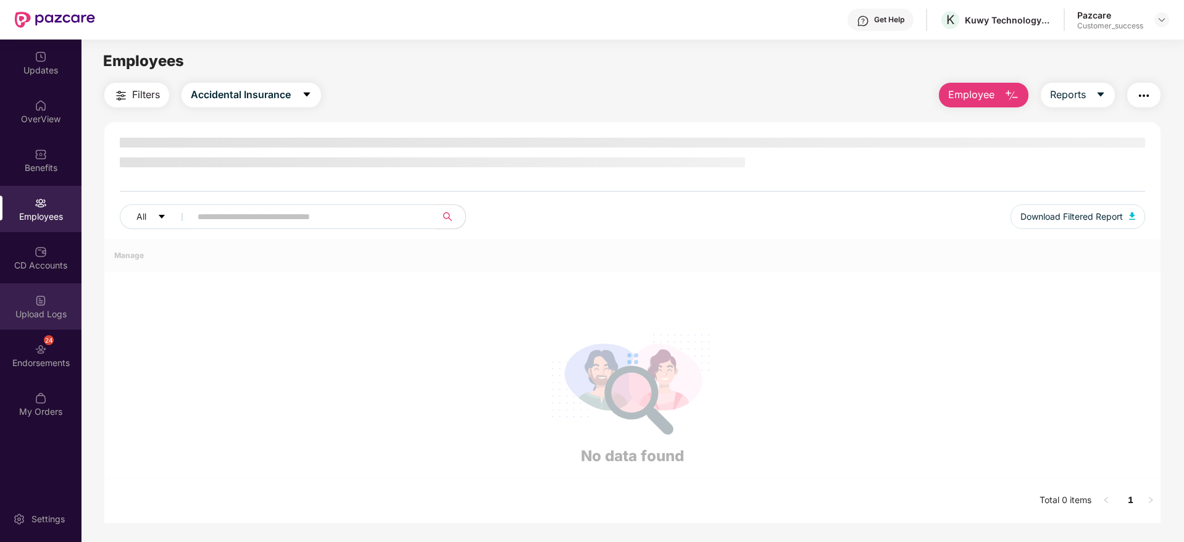
click at [51, 290] on div "Upload Logs" at bounding box center [40, 306] width 81 height 46
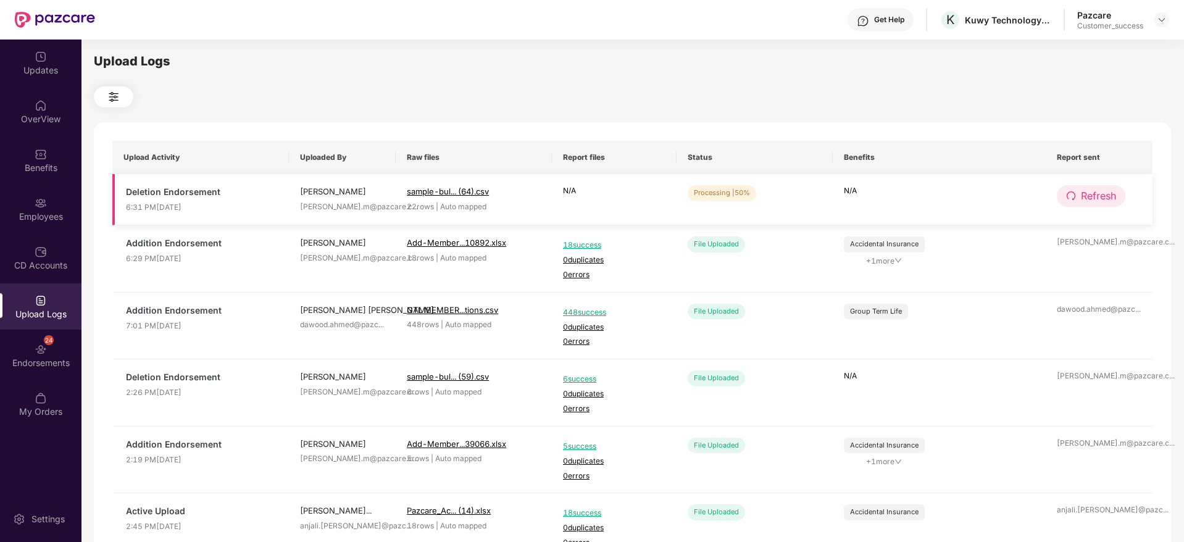
click at [1105, 192] on span "Refresh" at bounding box center [1098, 195] width 35 height 15
click at [1096, 192] on span "Refresh" at bounding box center [1098, 195] width 35 height 15
click at [899, 263] on icon "down" at bounding box center [897, 260] width 7 height 7
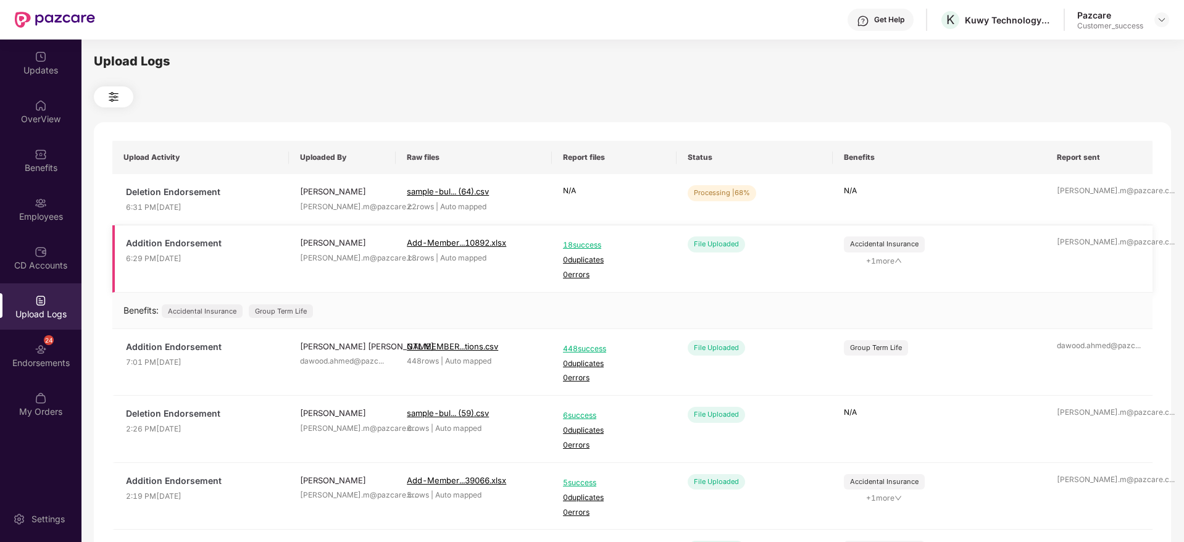
click at [896, 257] on icon "up" at bounding box center [897, 260] width 7 height 7
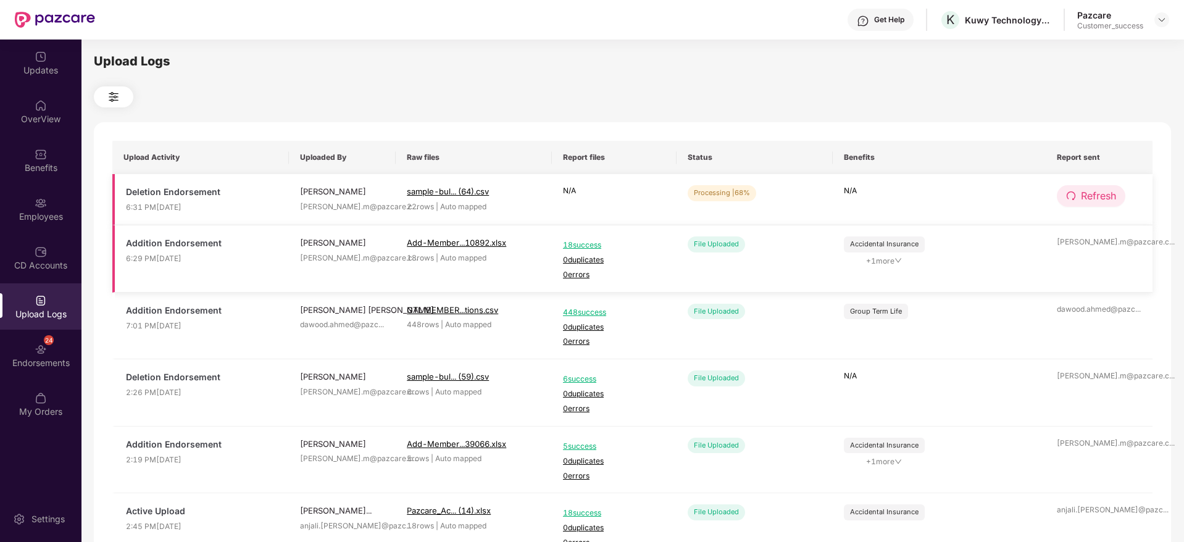
click at [1094, 197] on span "Refresh" at bounding box center [1098, 195] width 35 height 15
click at [1094, 199] on span "Refresh" at bounding box center [1098, 195] width 35 height 15
click at [1094, 199] on span "Refresh" at bounding box center [1099, 195] width 35 height 15
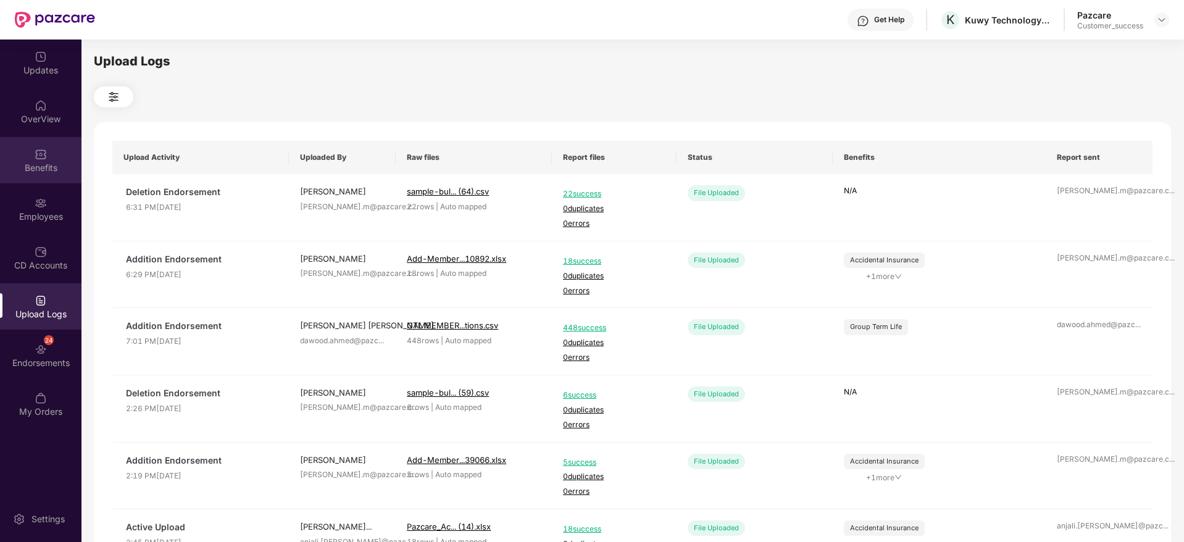
click at [44, 169] on div "Benefits" at bounding box center [40, 168] width 81 height 12
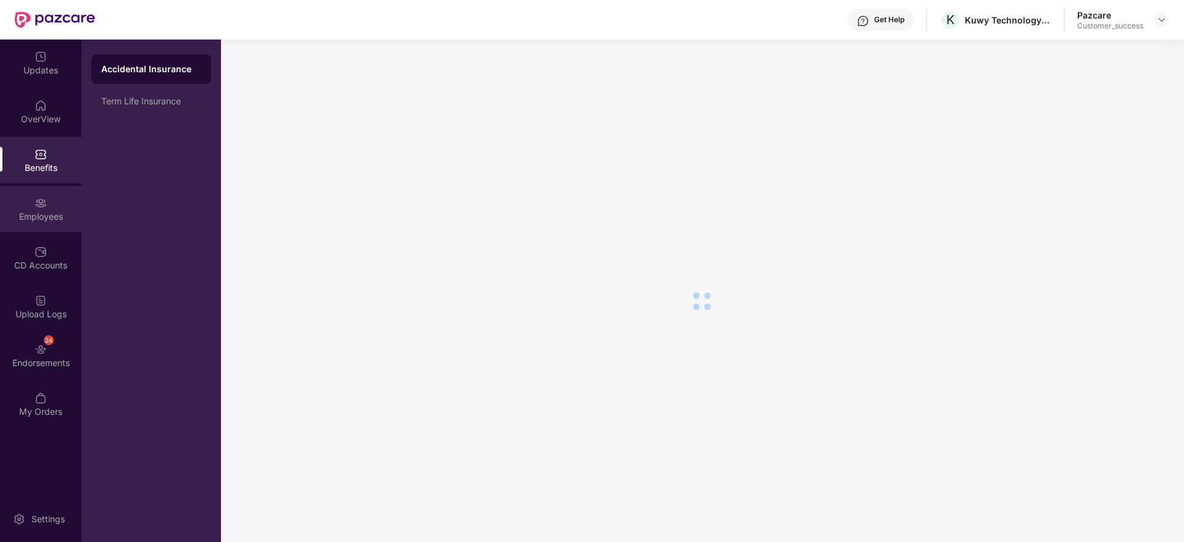
click at [45, 194] on div "Employees" at bounding box center [40, 209] width 81 height 46
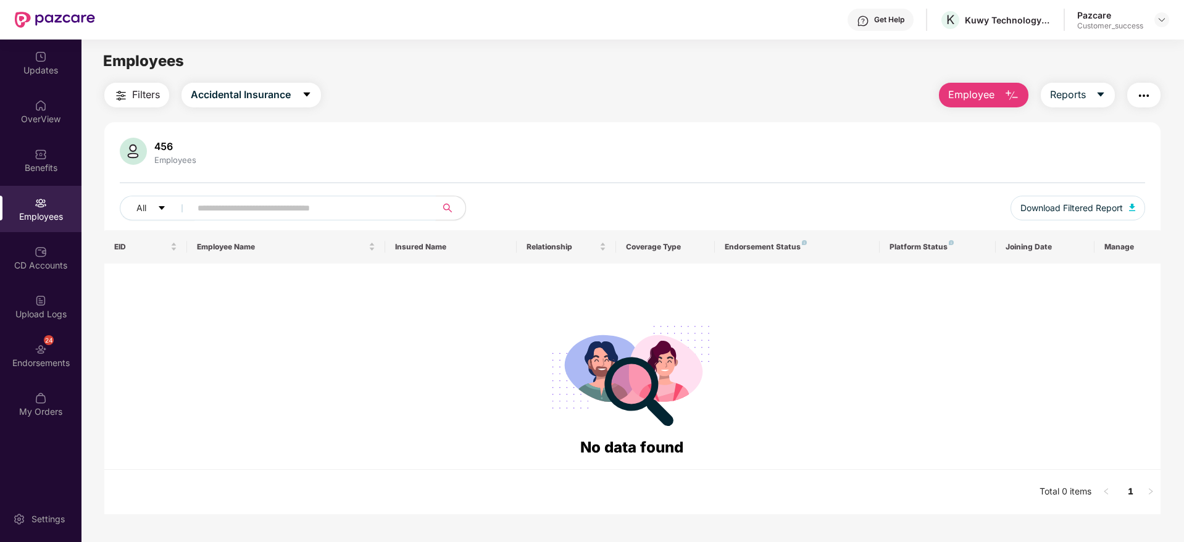
click at [329, 206] on input "text" at bounding box center [309, 208] width 222 height 19
paste input "**********"
click at [280, 85] on button "Accidental Insurance" at bounding box center [251, 95] width 140 height 25
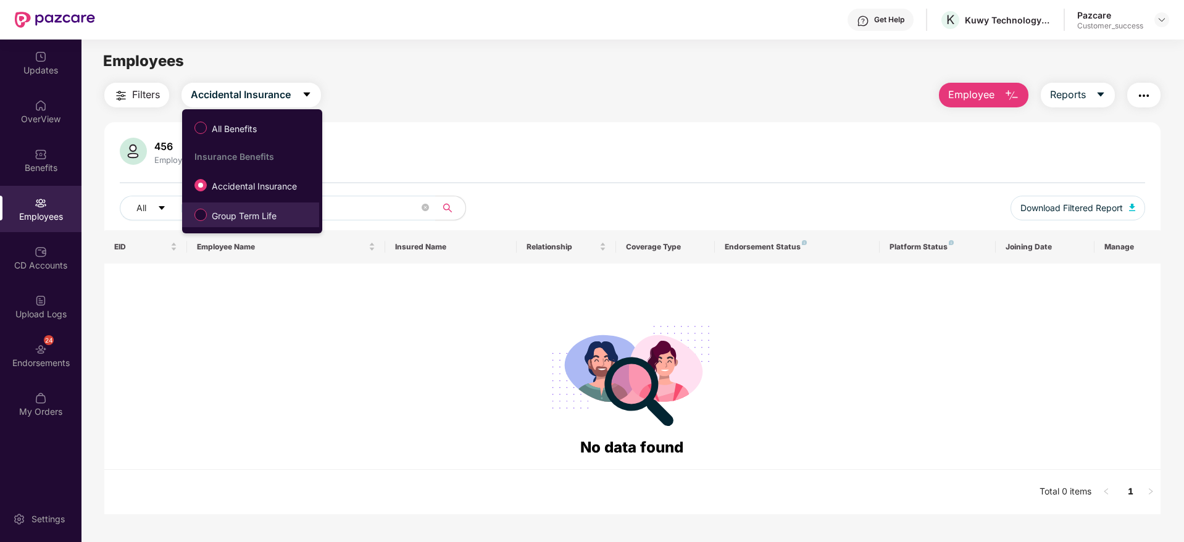
click at [274, 218] on span "Group Term Life" at bounding box center [244, 216] width 75 height 14
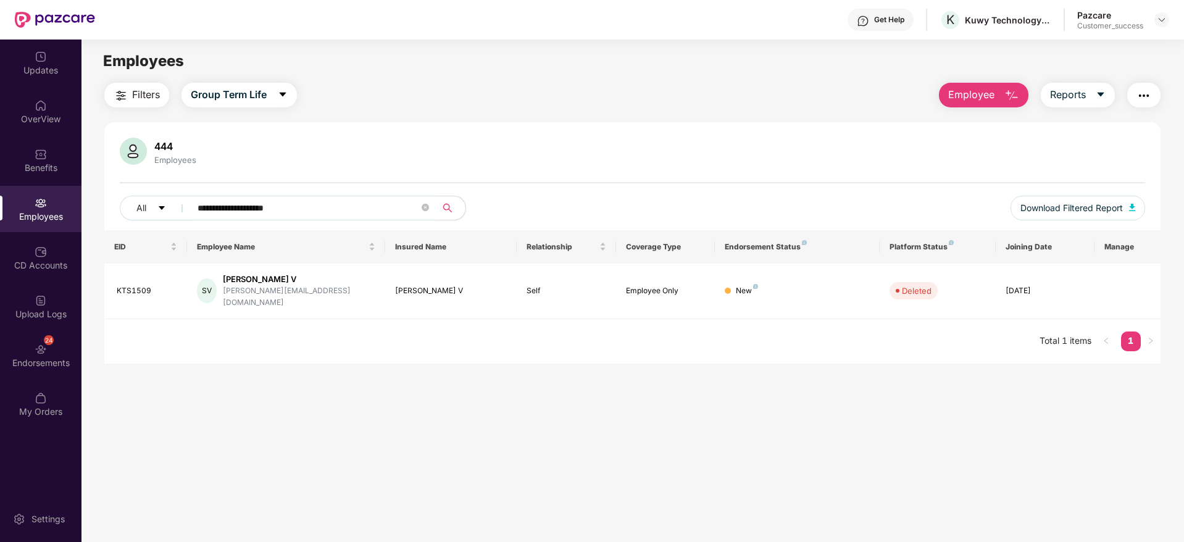
click at [327, 205] on input "**********" at bounding box center [309, 208] width 222 height 19
paste input "text"
type input "**********"
click at [1155, 14] on div at bounding box center [1161, 19] width 15 height 15
click at [1162, 17] on img at bounding box center [1162, 20] width 10 height 10
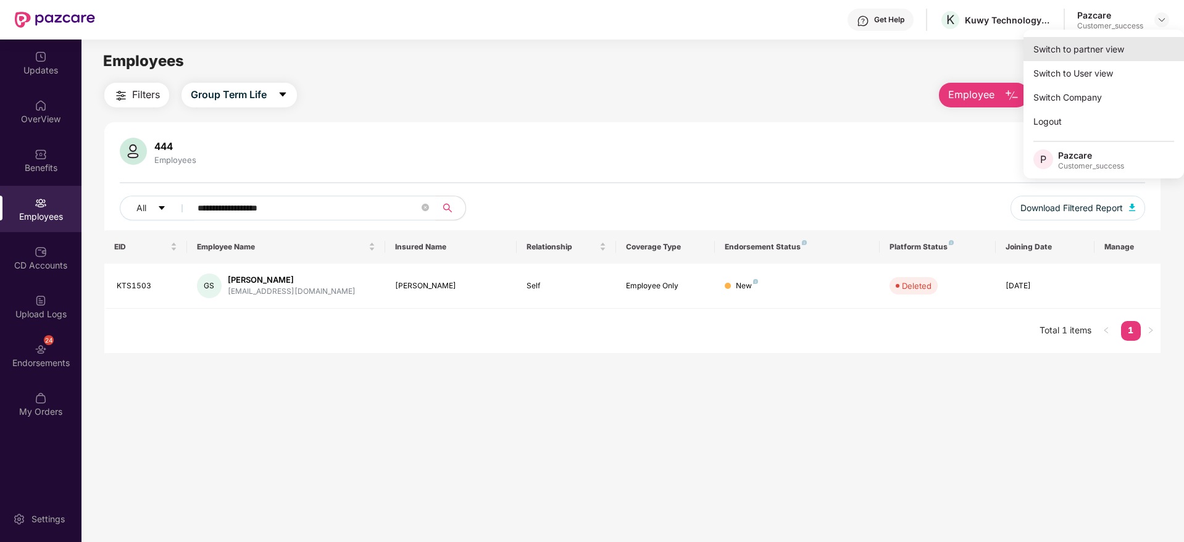
click at [1117, 46] on div "Switch to partner view" at bounding box center [1103, 49] width 160 height 24
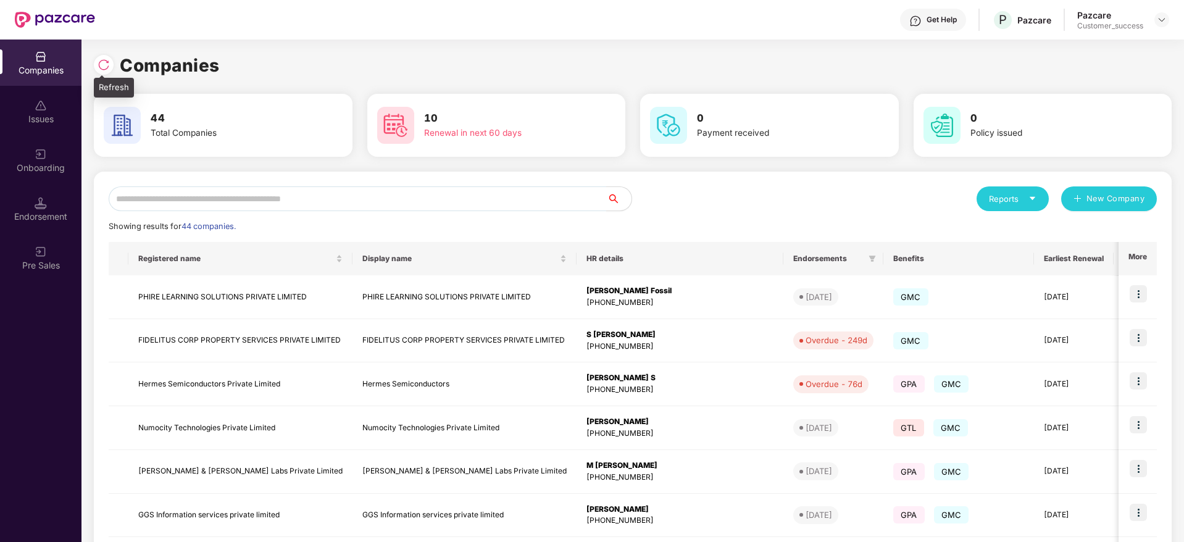
click at [107, 68] on img at bounding box center [104, 65] width 12 height 12
